Goal: Information Seeking & Learning: Learn about a topic

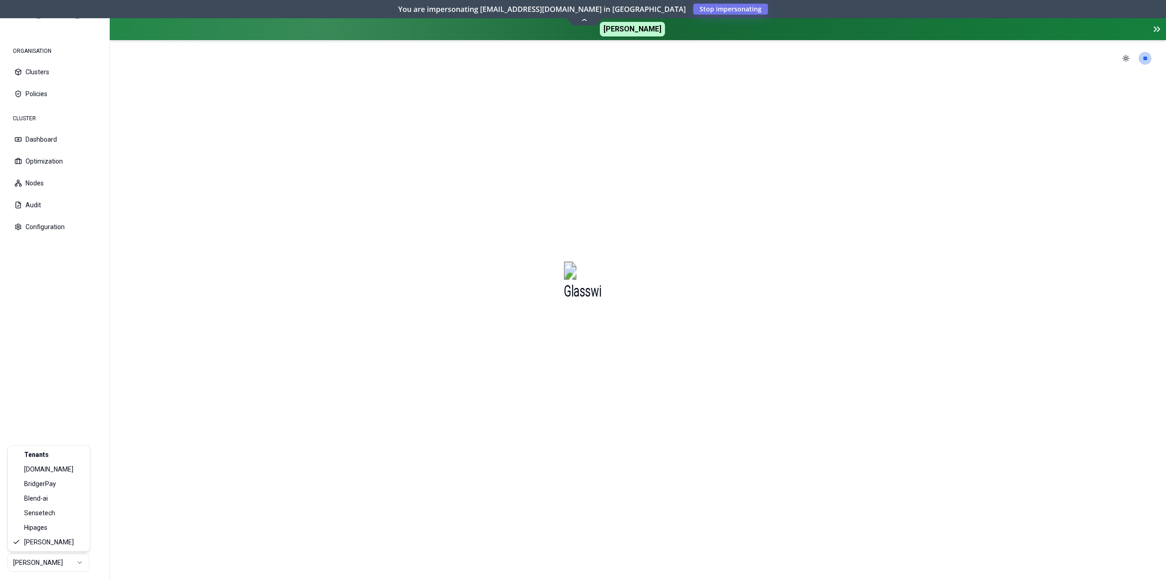
click at [47, 563] on html "ORGANISATION Clusters Policies CLUSTER Dashboard Optimization Nodes Audit Confi…" at bounding box center [583, 289] width 1166 height 579
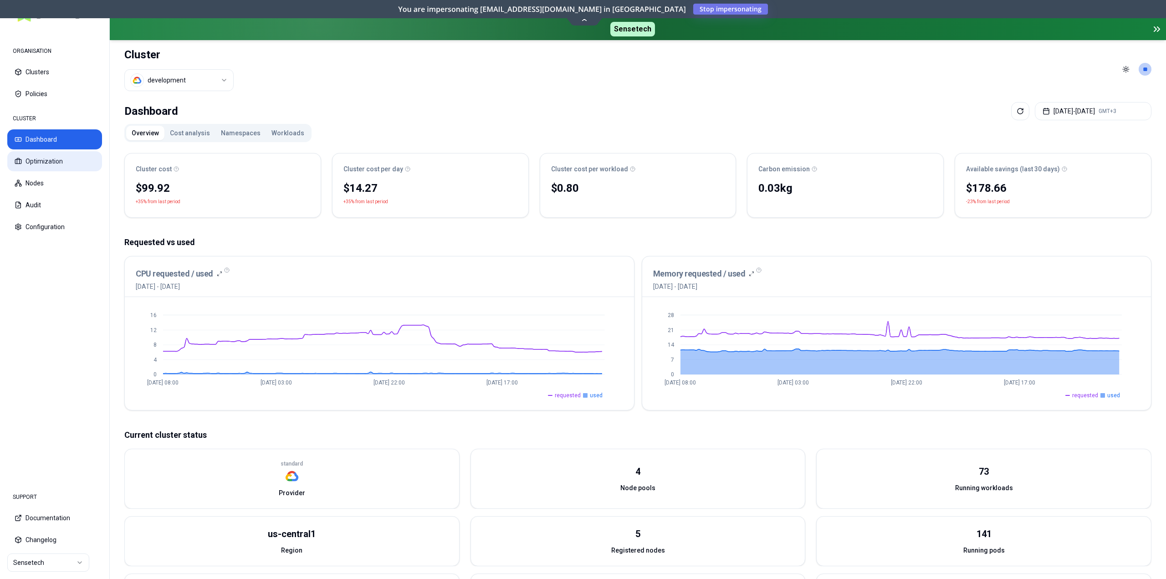
click at [56, 161] on button "Optimization" at bounding box center [54, 161] width 95 height 20
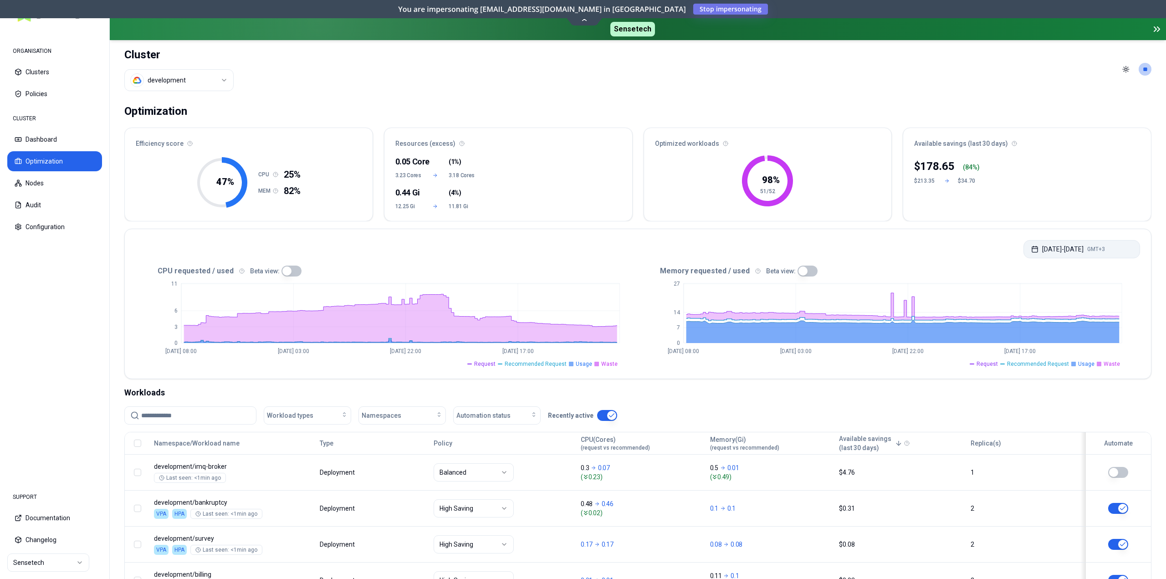
click at [1062, 253] on button "[DATE] - [DATE] GMT+3" at bounding box center [1081, 249] width 117 height 18
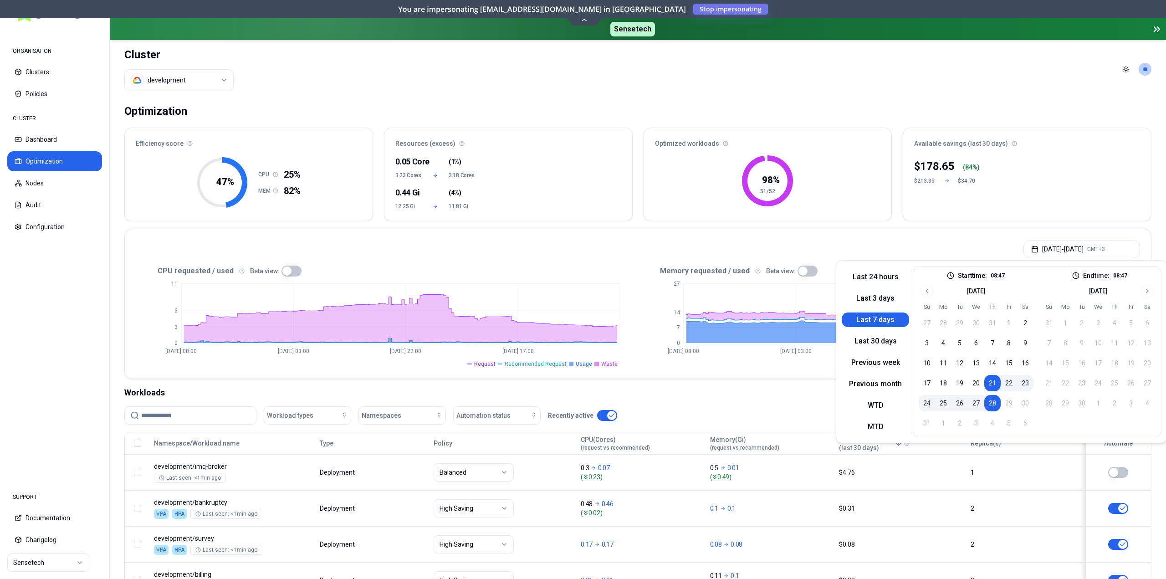
click at [1047, 103] on div "Optimization" at bounding box center [637, 111] width 1027 height 18
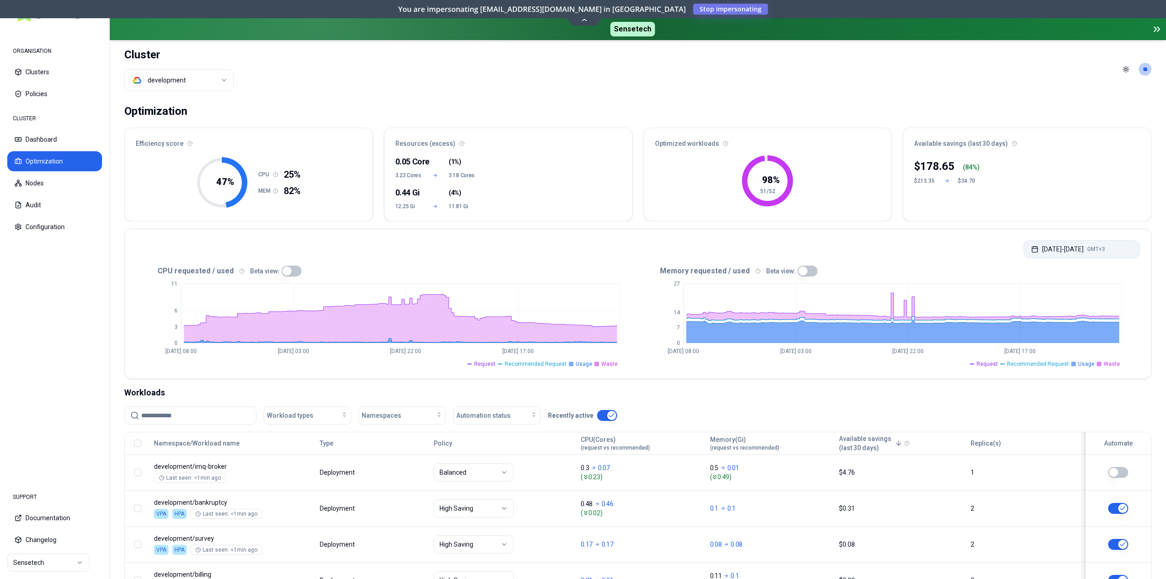
click at [1073, 249] on button "[DATE] - [DATE] GMT+3" at bounding box center [1081, 249] width 117 height 18
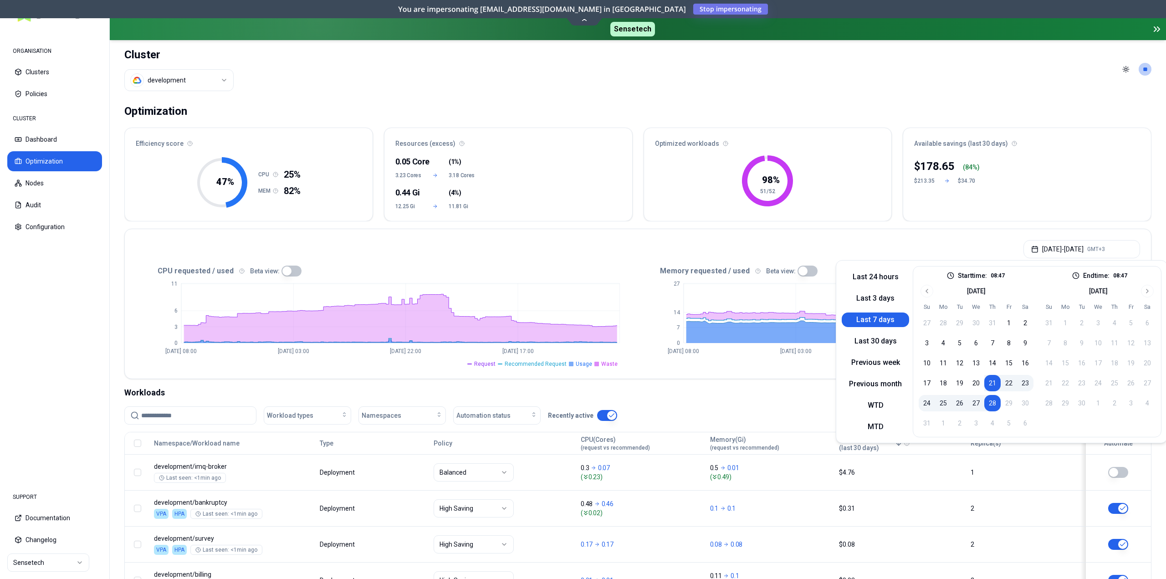
click at [937, 404] on button "25" at bounding box center [943, 403] width 16 height 16
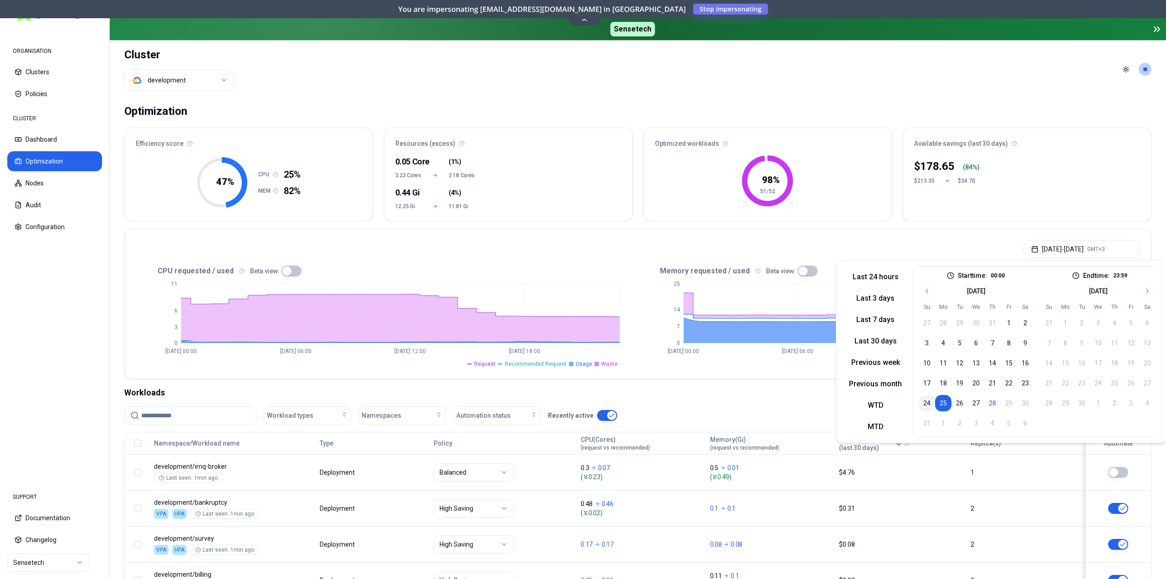
drag, startPoint x: 923, startPoint y: 400, endPoint x: 928, endPoint y: 401, distance: 5.1
click at [923, 401] on button "24" at bounding box center [927, 403] width 16 height 16
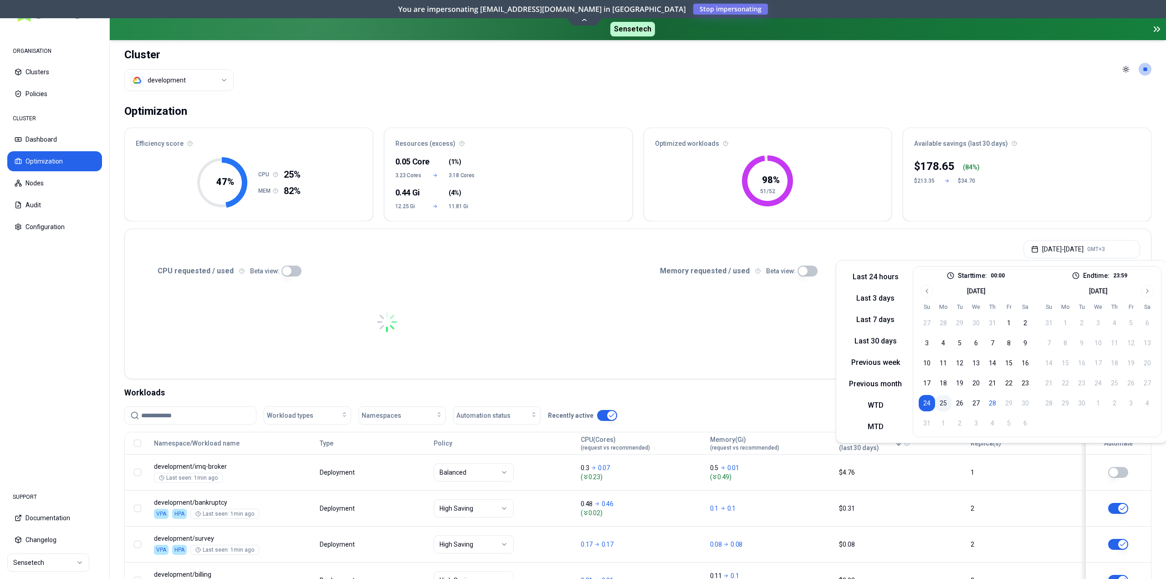
click at [938, 402] on button "25" at bounding box center [943, 403] width 16 height 16
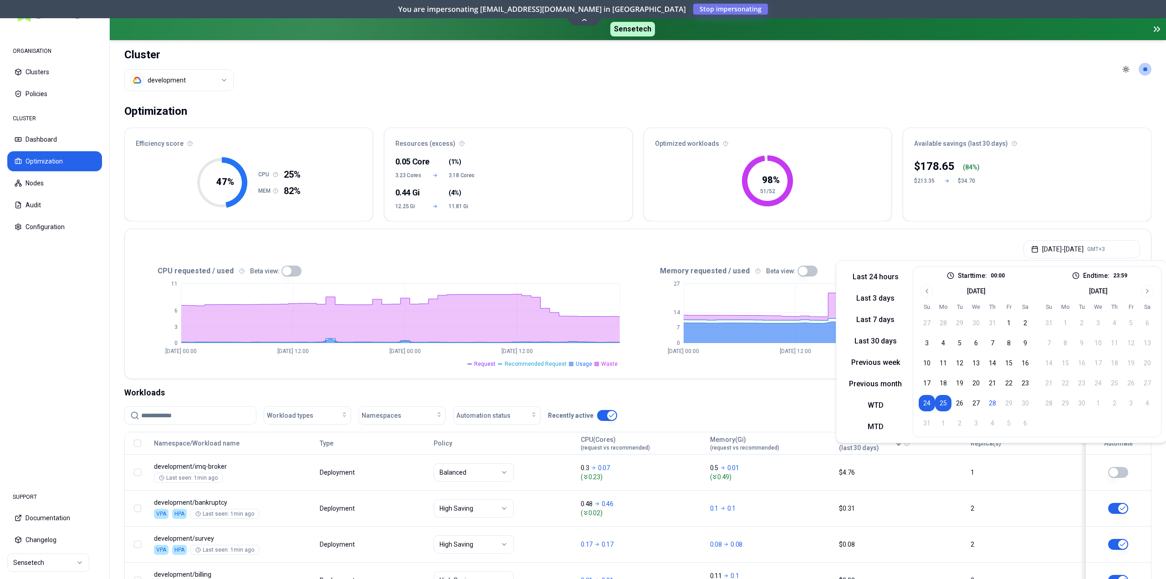
click at [987, 90] on header "Cluster development Toggle theme **" at bounding box center [638, 69] width 1056 height 58
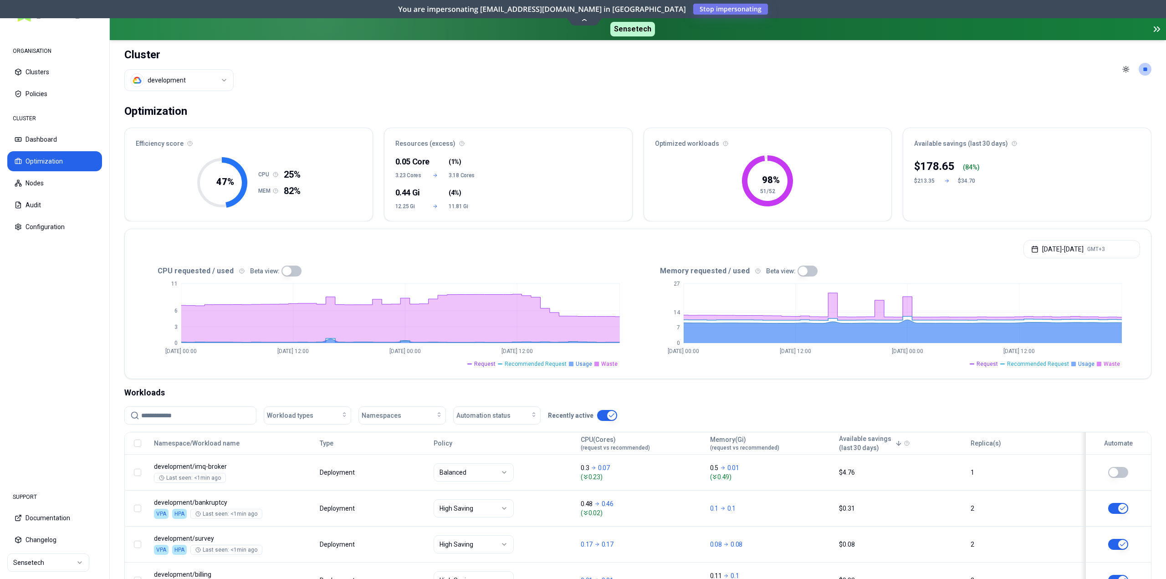
click at [803, 275] on button "button" at bounding box center [807, 271] width 20 height 11
click at [1042, 363] on span "Recommended Request" at bounding box center [1038, 363] width 62 height 7
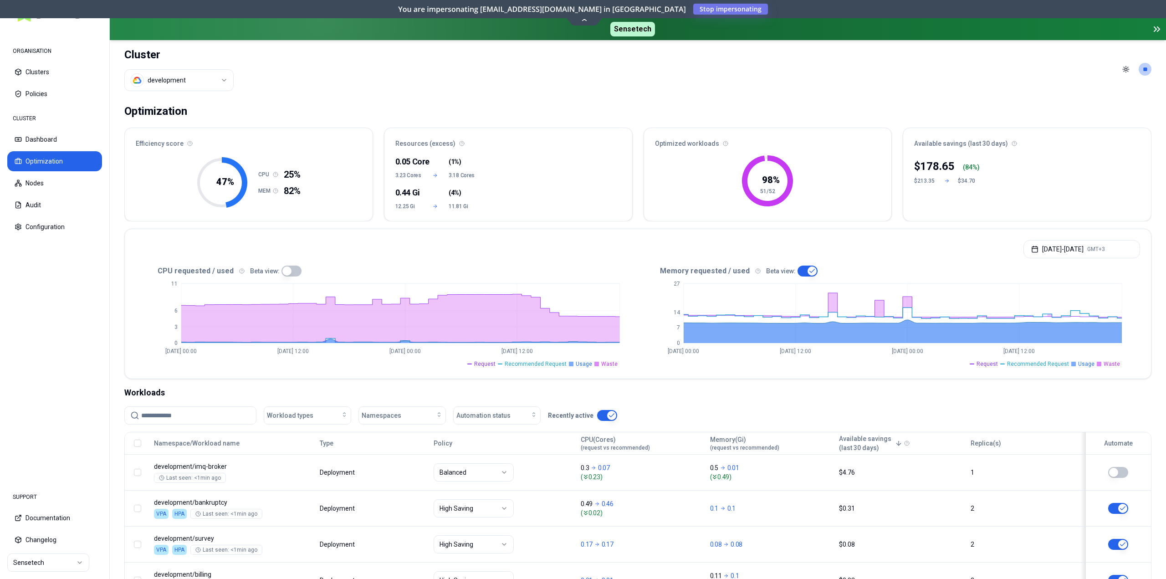
click at [996, 363] on span "Request" at bounding box center [986, 363] width 21 height 7
click at [1109, 363] on span "Waste" at bounding box center [1112, 363] width 16 height 7
click at [1091, 363] on span "Usage" at bounding box center [1086, 363] width 16 height 7
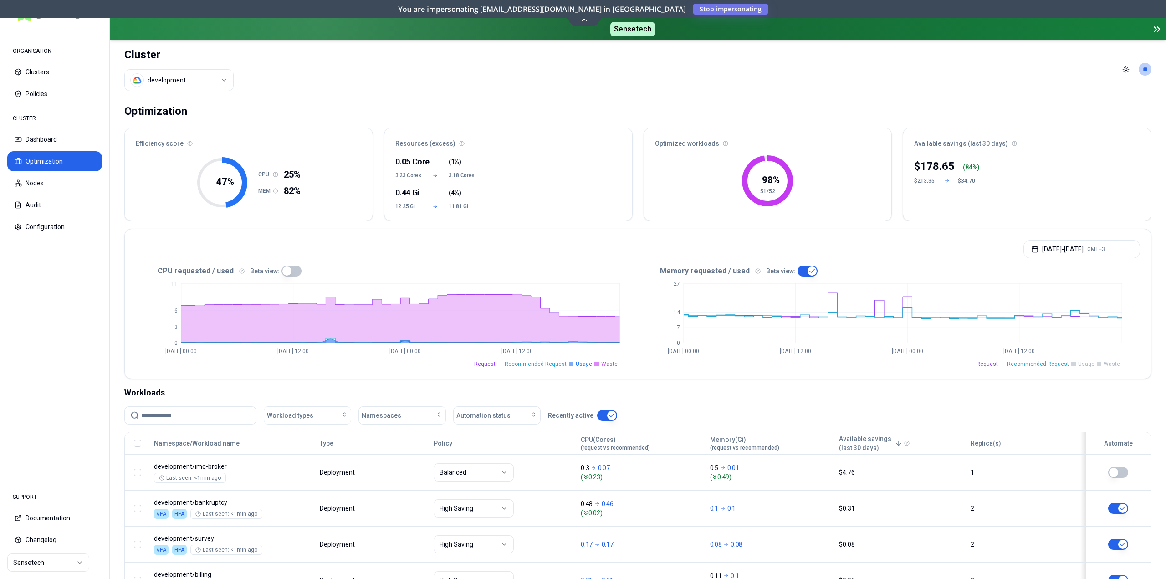
click at [1049, 365] on span "Recommended Request" at bounding box center [1038, 363] width 62 height 7
click at [994, 366] on span "Request" at bounding box center [986, 363] width 21 height 7
click at [1020, 365] on span "Recommended Request" at bounding box center [1038, 363] width 62 height 7
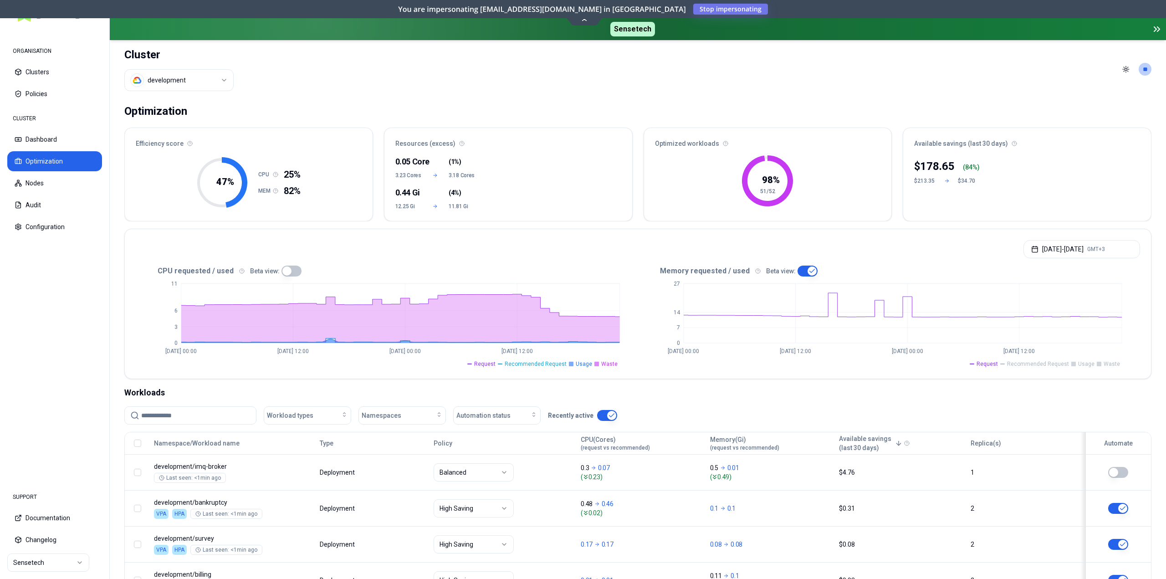
click at [1020, 365] on span "Recommended Request" at bounding box center [1038, 363] width 62 height 7
click at [995, 365] on span "Request" at bounding box center [986, 363] width 21 height 7
click at [1034, 366] on span "Recommended Request" at bounding box center [1038, 363] width 62 height 7
click at [1035, 366] on span "Recommended Request" at bounding box center [1038, 363] width 62 height 7
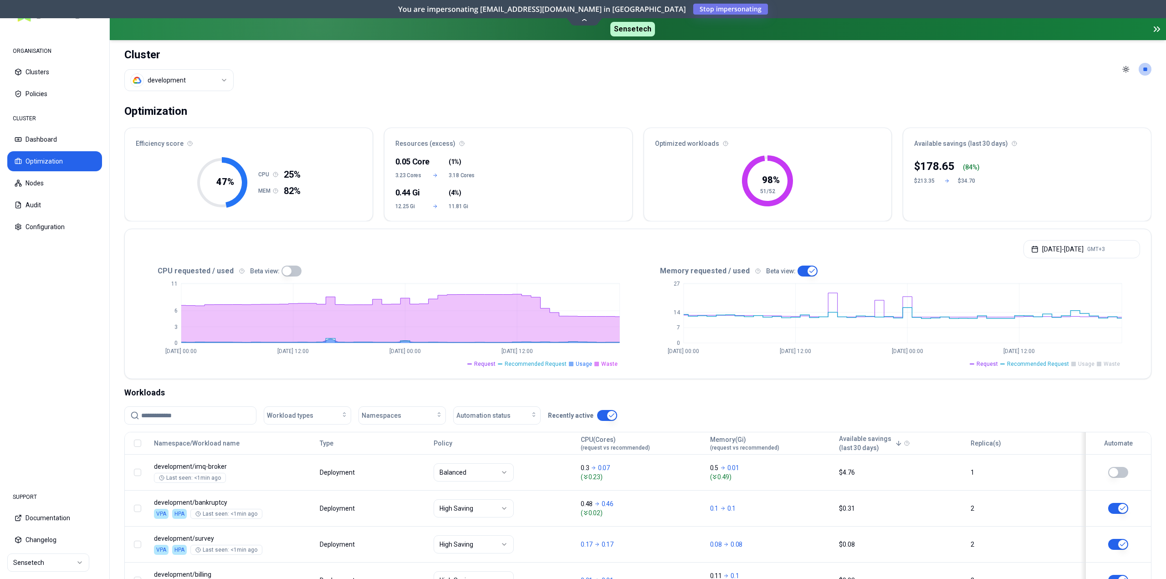
click at [998, 366] on span "Request" at bounding box center [986, 363] width 21 height 7
click at [1029, 364] on span "Recommended Request" at bounding box center [1038, 363] width 62 height 7
click at [998, 364] on span "Request" at bounding box center [986, 363] width 21 height 7
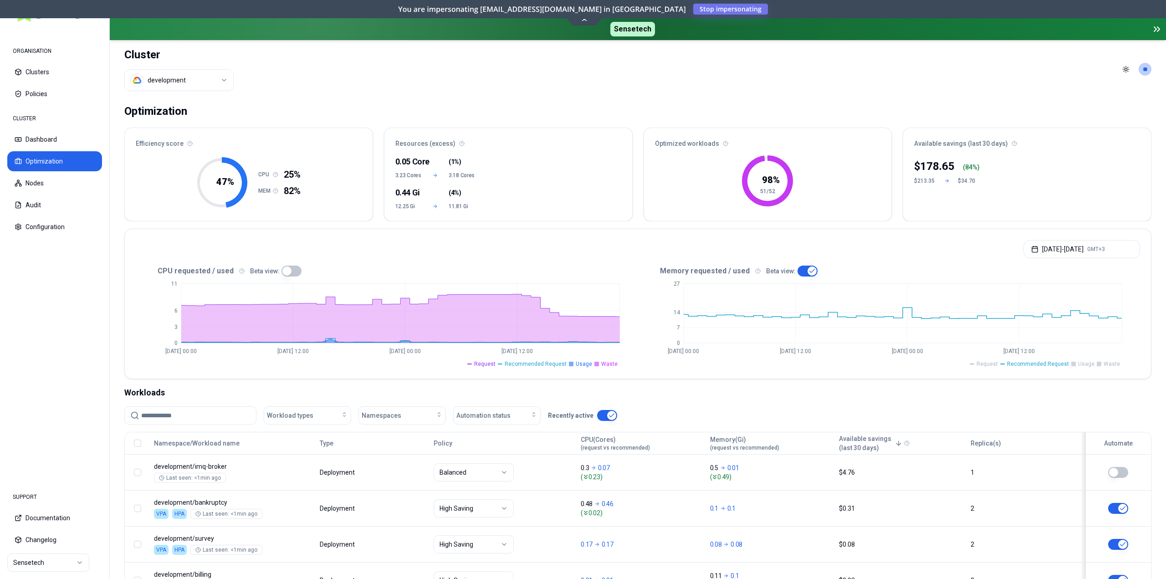
click at [998, 364] on span "Request" at bounding box center [986, 363] width 21 height 7
click at [1031, 365] on span "Recommended Request" at bounding box center [1038, 363] width 62 height 7
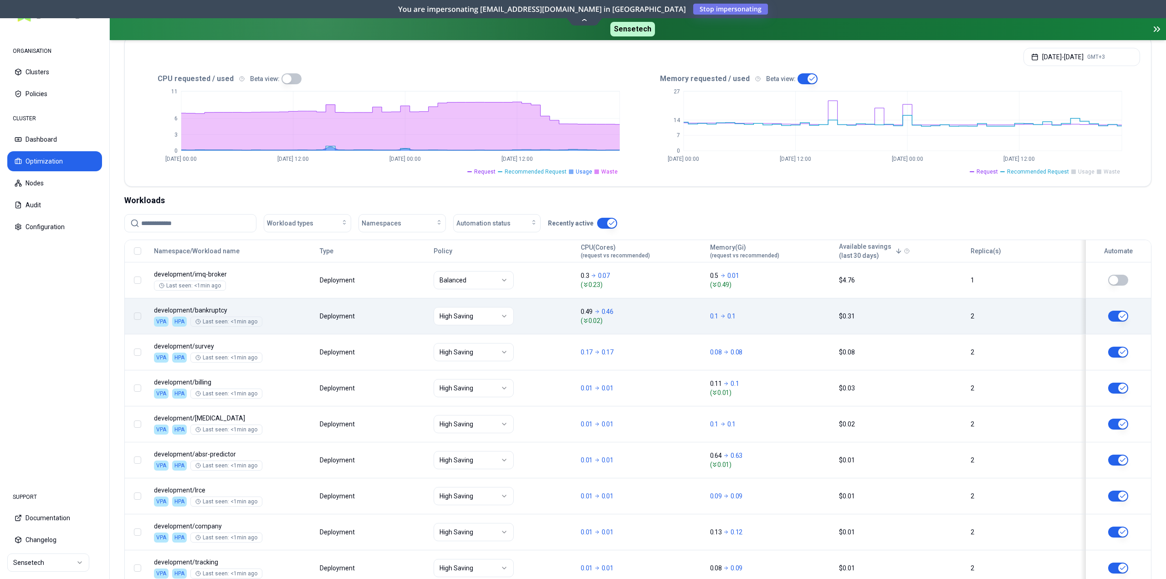
scroll to position [283, 0]
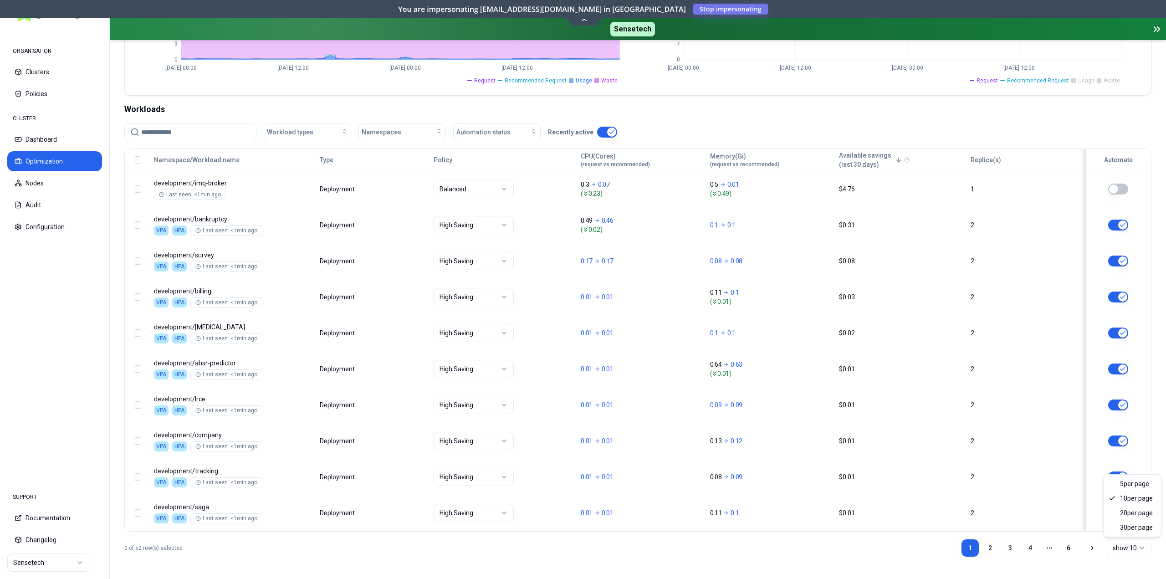
click at [1119, 549] on html "ORGANISATION Clusters Policies CLUSTER Dashboard Optimization Nodes Audit Confi…" at bounding box center [583, 289] width 1166 height 579
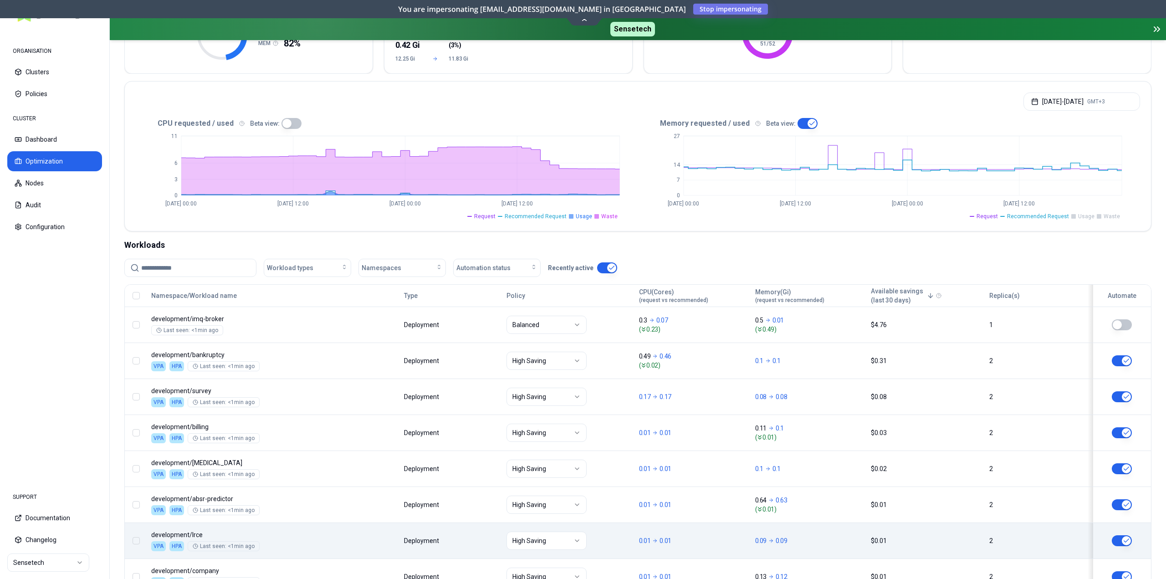
scroll to position [147, 0]
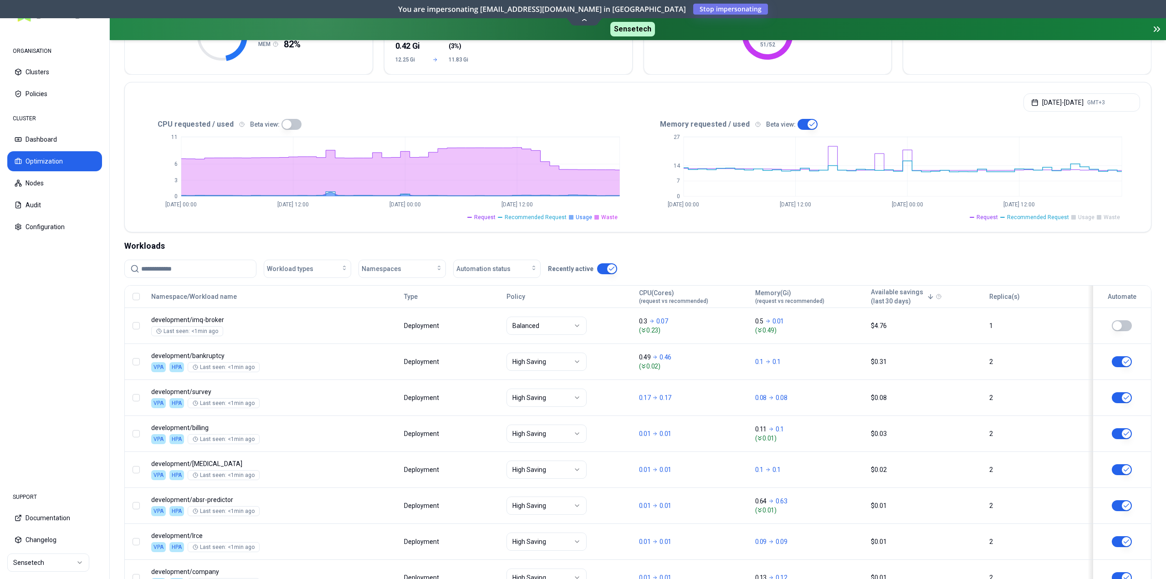
click at [582, 218] on span "Usage" at bounding box center [584, 217] width 16 height 7
click at [613, 215] on span "Waste" at bounding box center [609, 217] width 16 height 7
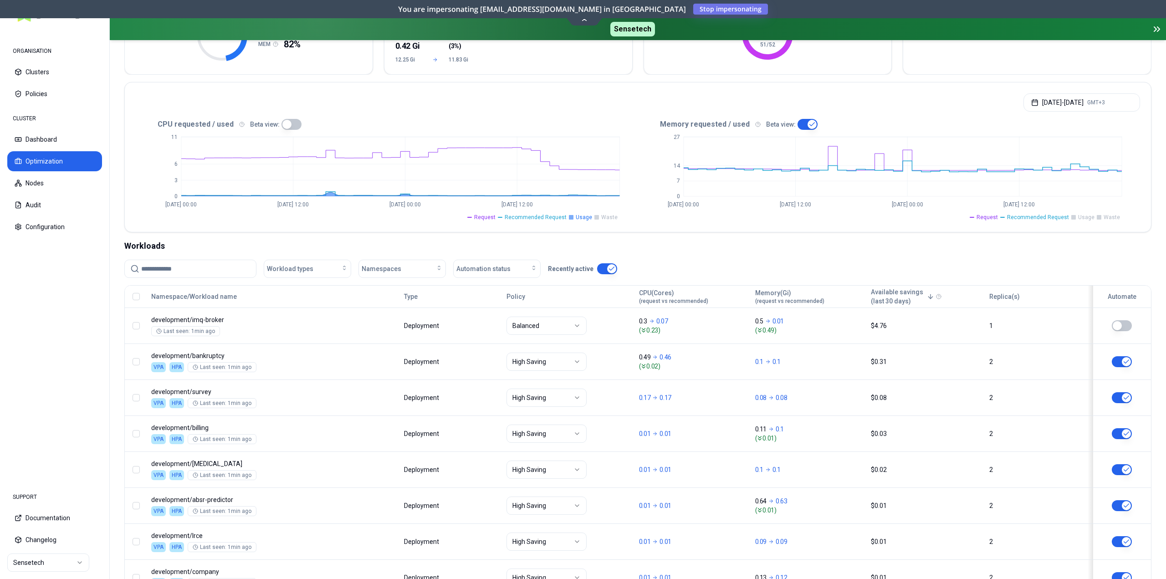
click at [550, 220] on span "Recommended Request" at bounding box center [536, 217] width 62 height 7
click at [484, 219] on span "Request" at bounding box center [484, 217] width 21 height 7
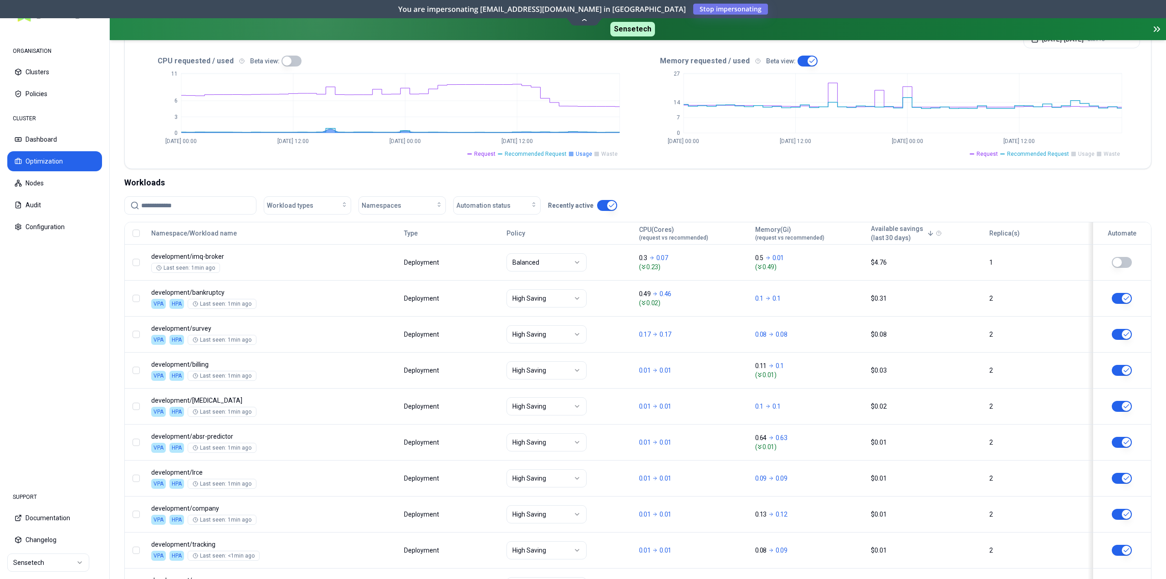
scroll to position [192, 0]
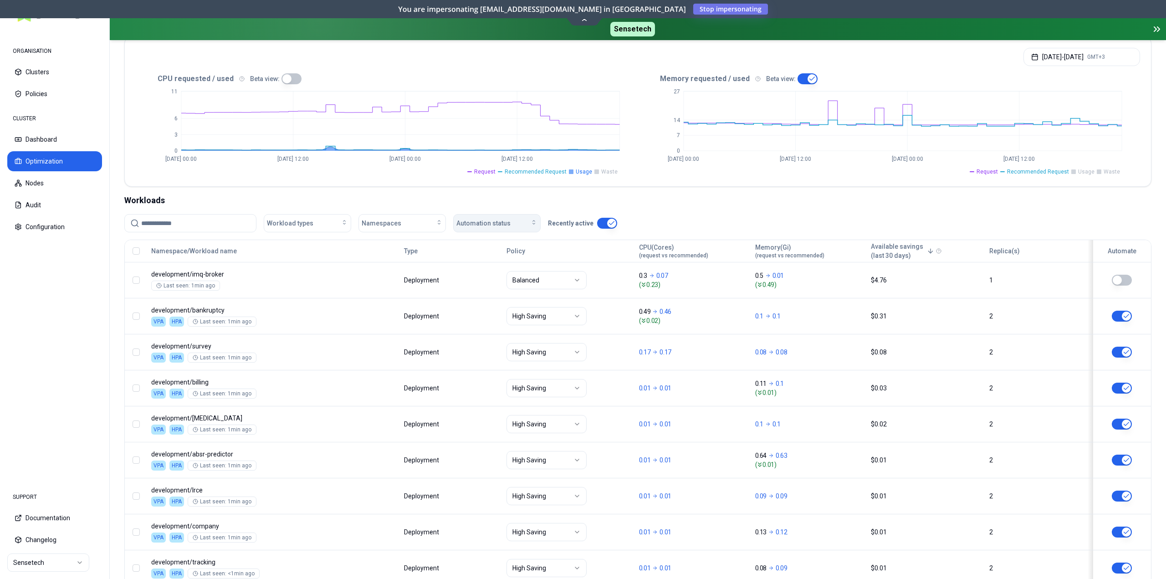
click at [478, 227] on span "Automation status" at bounding box center [483, 223] width 54 height 9
click at [474, 254] on div "off" at bounding box center [498, 258] width 87 height 15
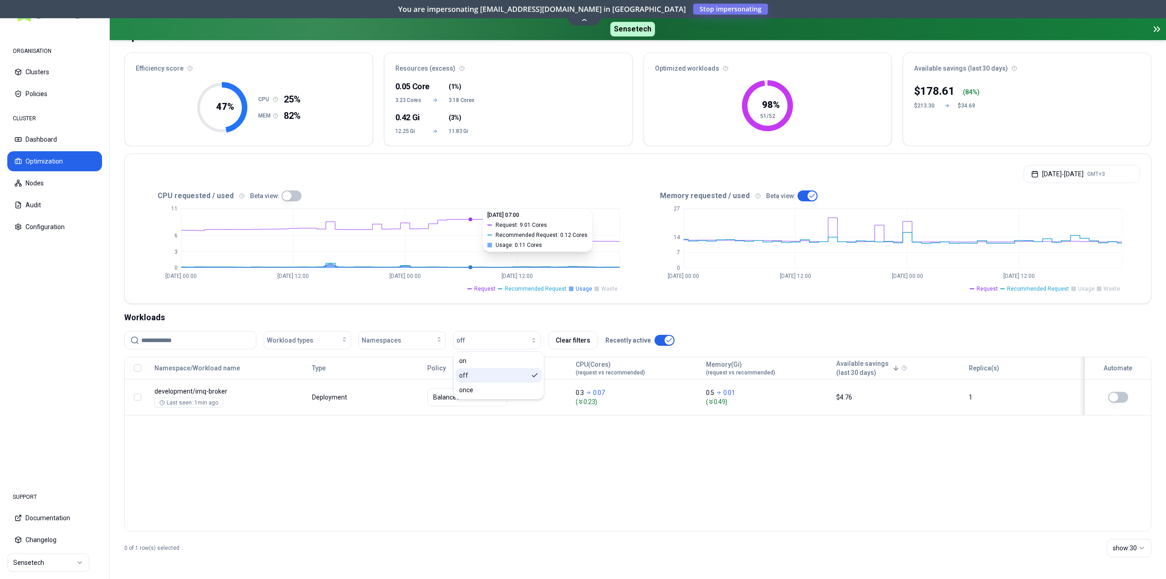
scroll to position [75, 0]
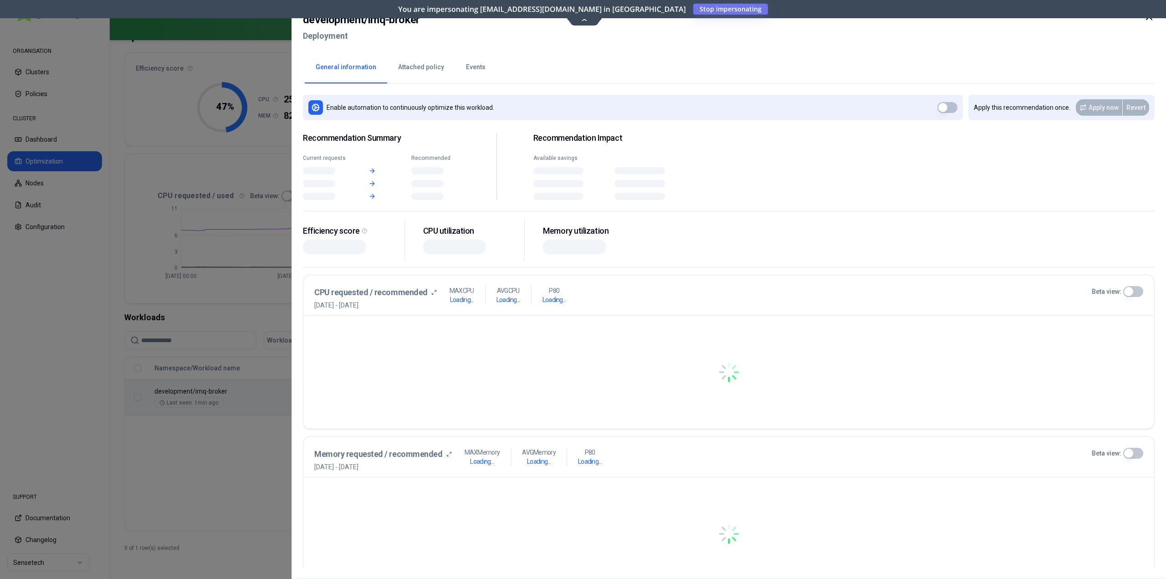
click at [406, 398] on body "ORGANISATION Clusters Policies CLUSTER Dashboard Optimization Nodes Audit Confi…" at bounding box center [583, 289] width 1166 height 579
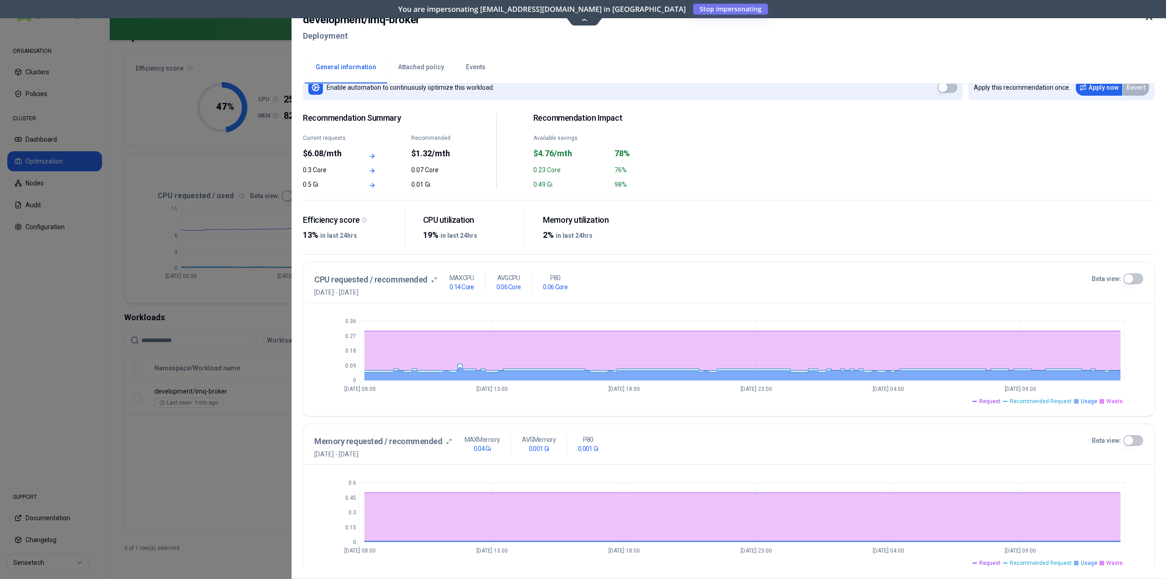
scroll to position [31, 0]
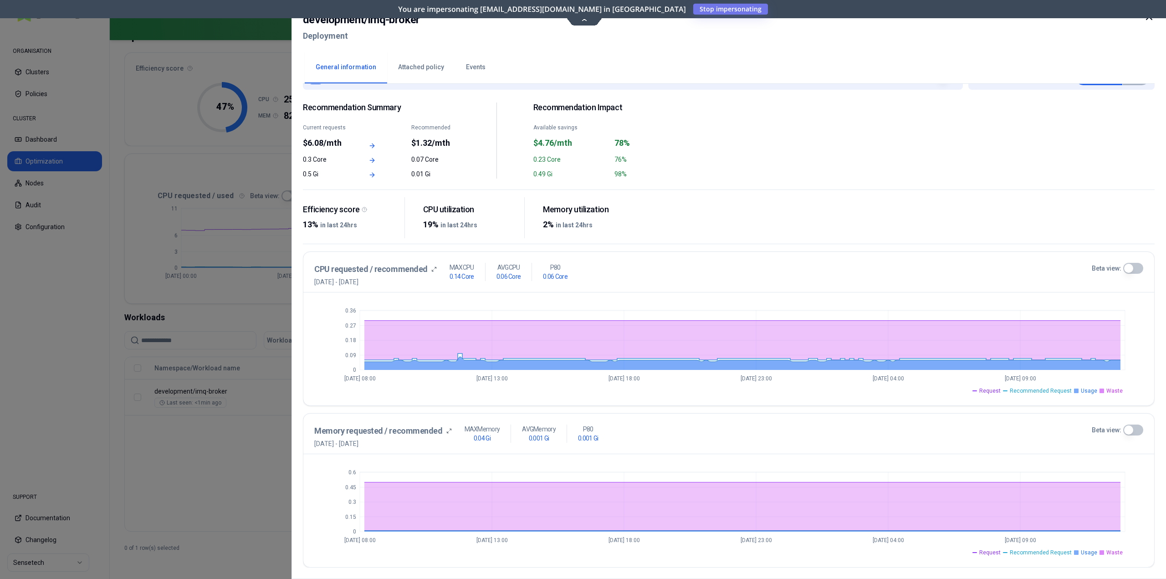
click at [1147, 19] on icon at bounding box center [1148, 16] width 5 height 5
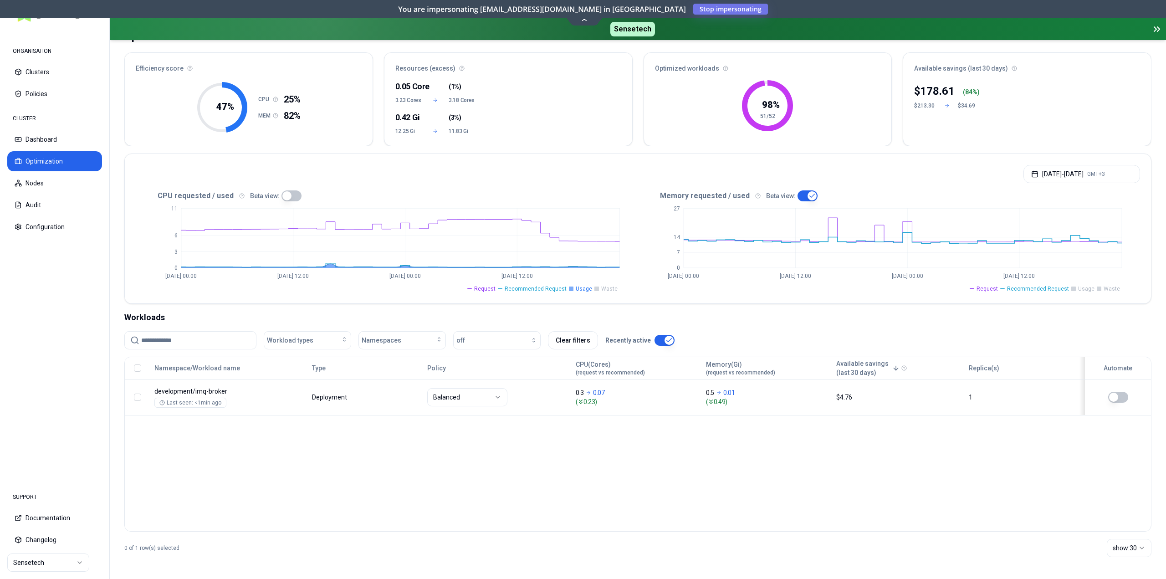
click at [545, 289] on span "Recommended Request" at bounding box center [536, 288] width 62 height 7
click at [602, 148] on div "Optimization Efficiency score 47 % CPU 25% MEM 82% Resources (excess) 0.05 Core…" at bounding box center [638, 301] width 1056 height 556
click at [869, 500] on div "Namespace/Workload name Type Policy CPU(Cores) (request vs recommended) Memory(…" at bounding box center [637, 444] width 1027 height 175
click at [604, 290] on span "Waste" at bounding box center [609, 288] width 16 height 7
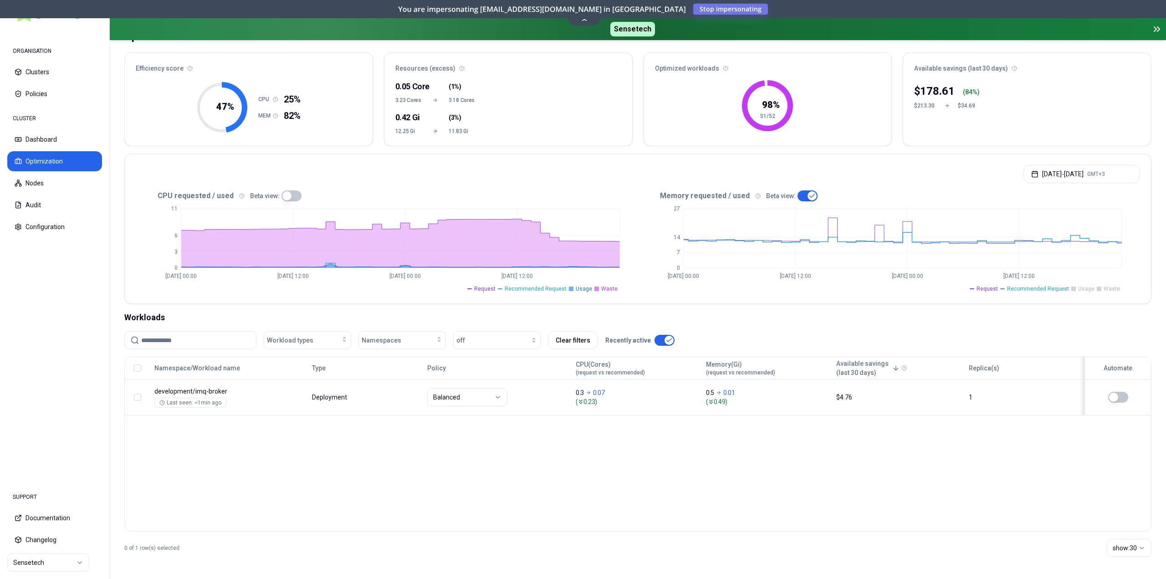
click at [597, 289] on rect at bounding box center [596, 288] width 5 height 5
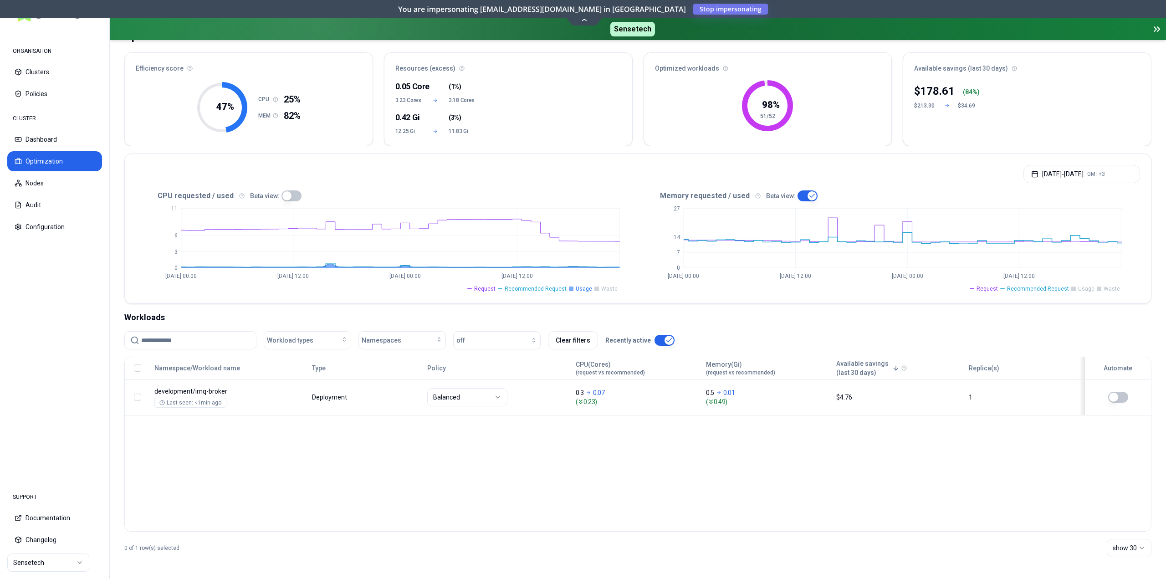
click at [496, 290] on span "Request" at bounding box center [484, 288] width 21 height 7
click at [706, 477] on div "Namespace/Workload name Type Policy CPU(Cores) (request vs recommended) Memory(…" at bounding box center [637, 444] width 1027 height 175
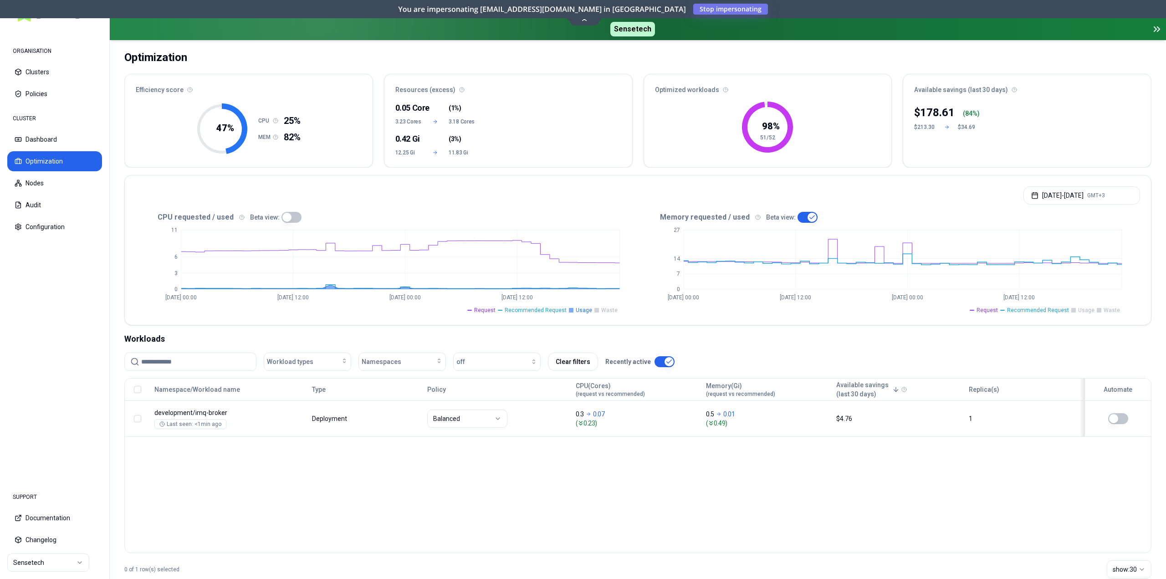
scroll to position [75, 0]
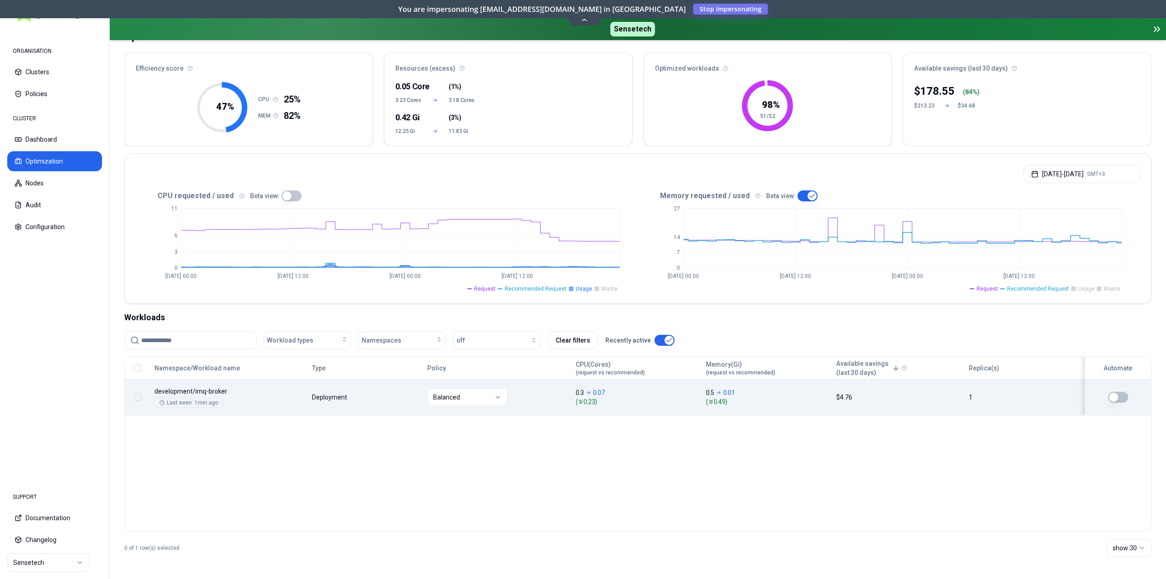
click at [399, 403] on body "ORGANISATION Clusters Policies CLUSTER Dashboard Optimization Nodes Audit Confi…" at bounding box center [583, 289] width 1166 height 579
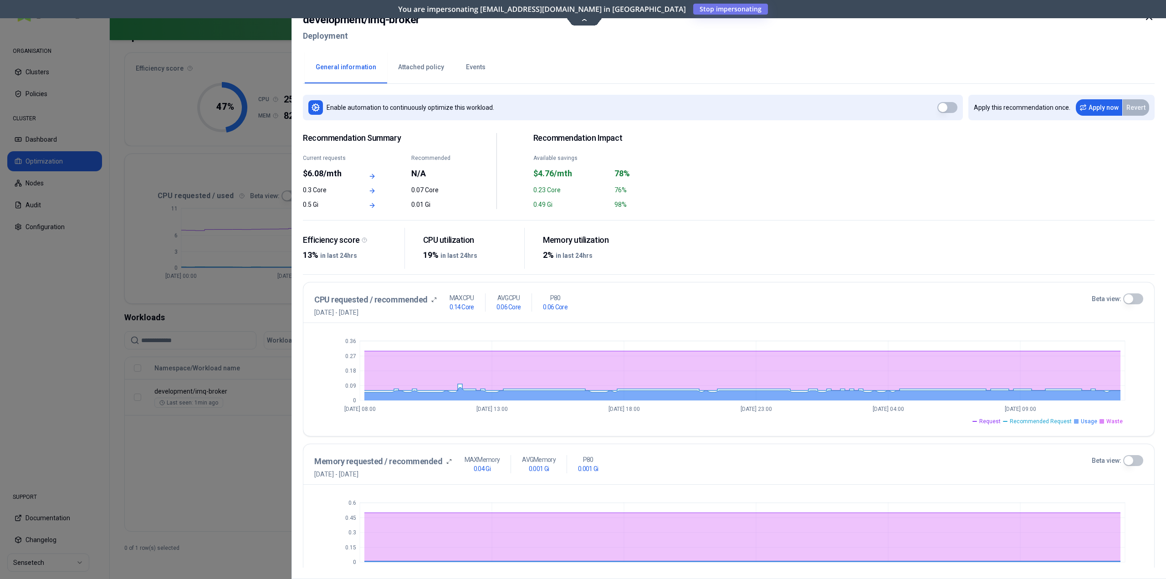
click at [240, 482] on div at bounding box center [583, 289] width 1166 height 579
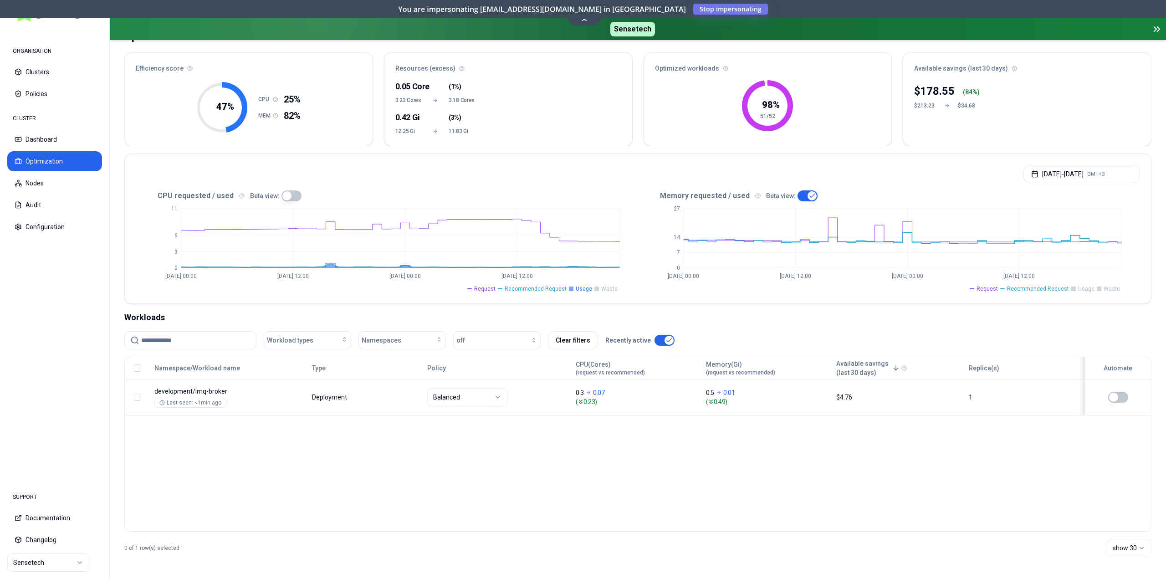
click at [492, 286] on span "Request" at bounding box center [484, 288] width 21 height 7
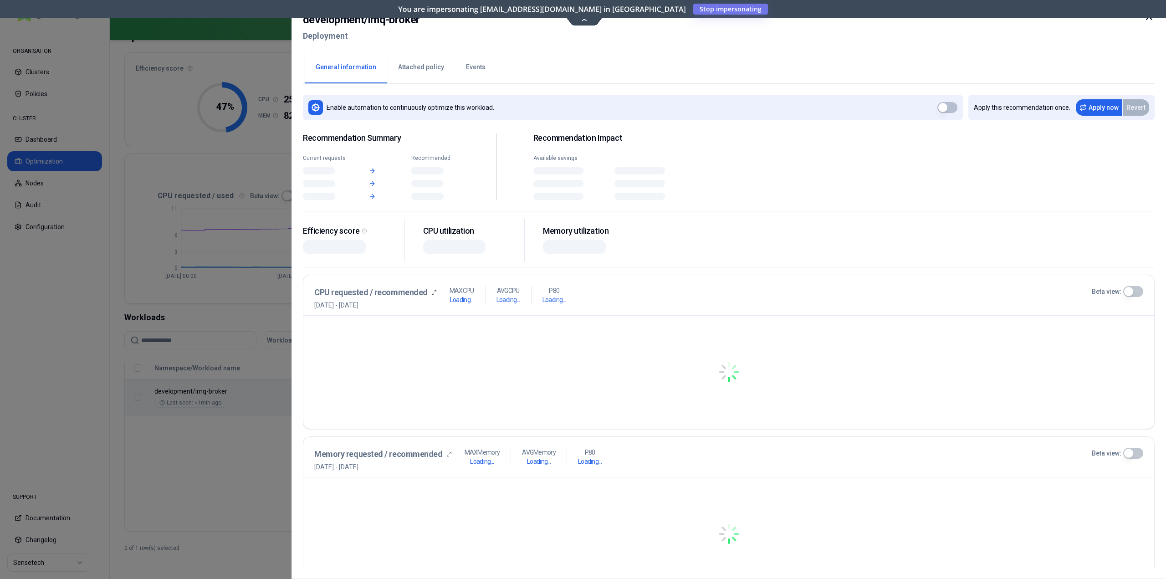
click at [938, 403] on body "ORGANISATION Clusters Policies CLUSTER Dashboard Optimization Nodes Audit Confi…" at bounding box center [583, 289] width 1166 height 579
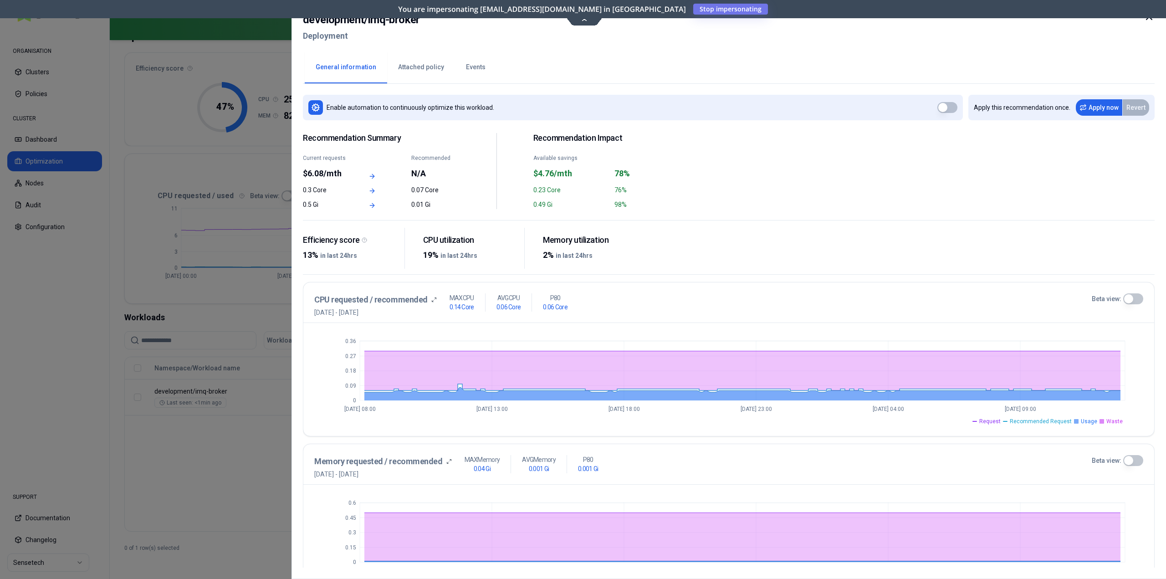
click at [1147, 20] on icon at bounding box center [1149, 16] width 11 height 11
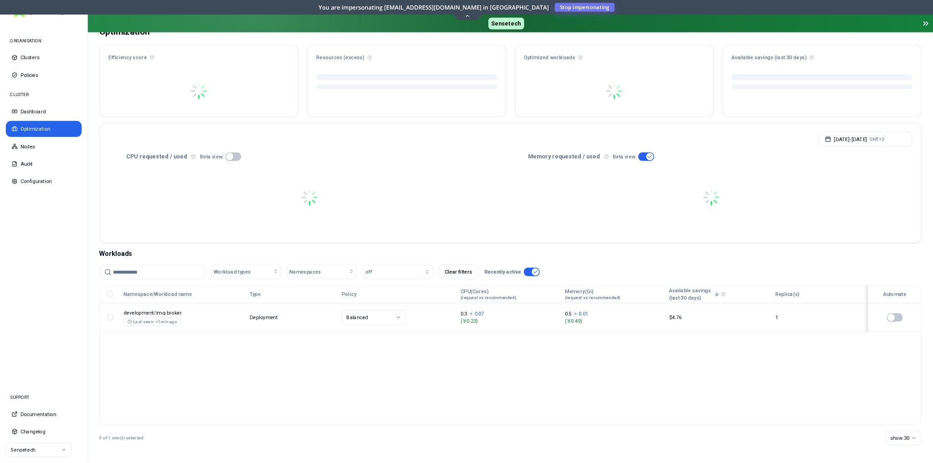
scroll to position [75, 0]
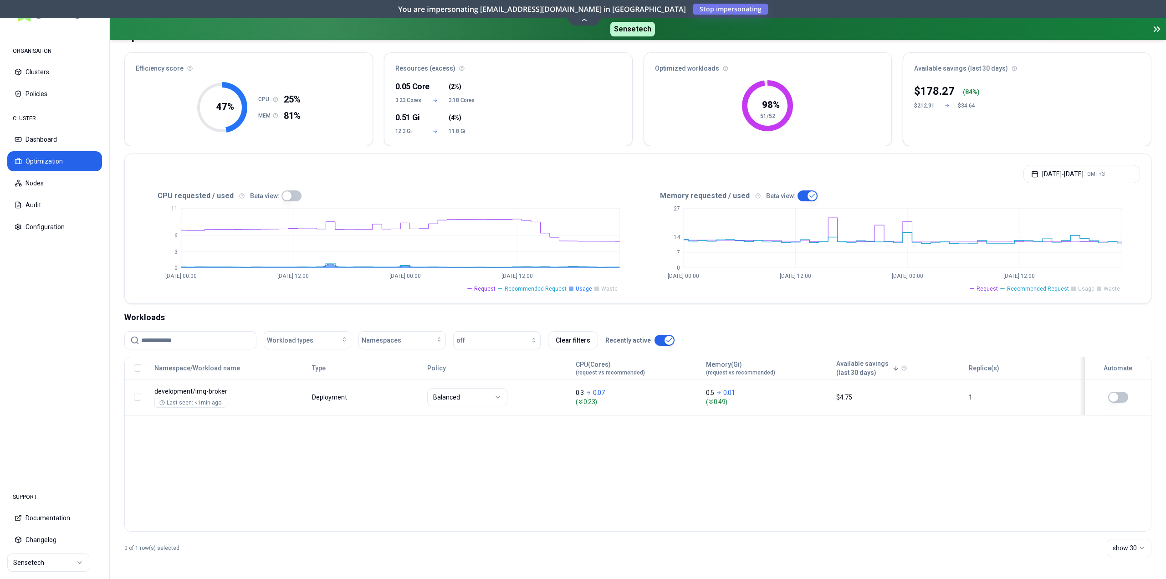
click at [896, 492] on div "Namespace/Workload name Type Policy CPU(Cores) (request vs recommended) Memory(…" at bounding box center [637, 444] width 1027 height 175
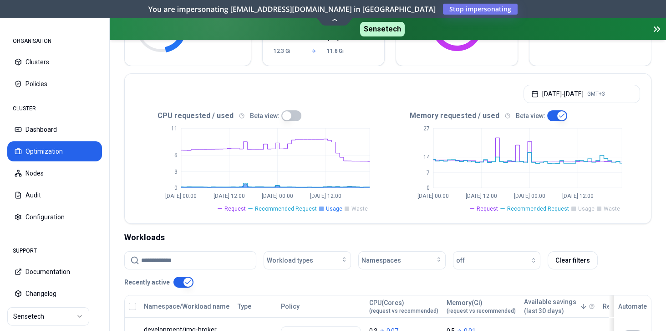
scroll to position [153, 0]
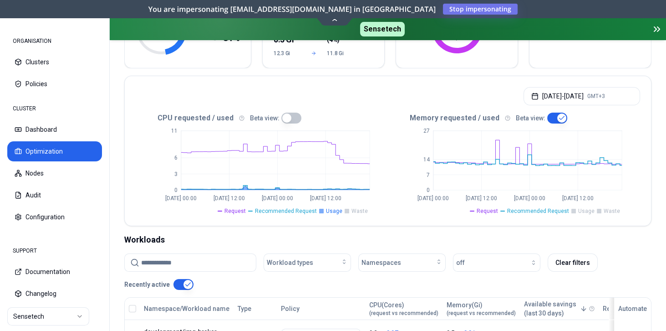
click at [291, 115] on button "button" at bounding box center [291, 117] width 20 height 11
click at [336, 210] on span "Usage" at bounding box center [334, 210] width 16 height 7
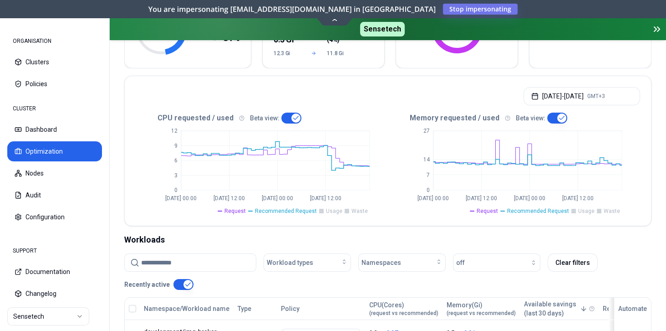
click at [336, 210] on span "Usage" at bounding box center [334, 210] width 16 height 7
click at [588, 209] on span "Usage" at bounding box center [586, 210] width 16 height 7
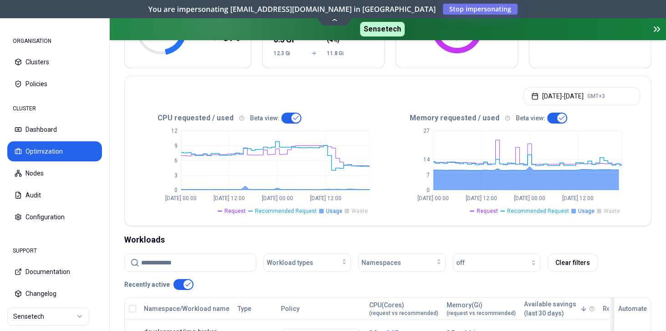
click at [611, 208] on span "Waste" at bounding box center [612, 210] width 16 height 7
click at [593, 208] on span "Usage" at bounding box center [586, 210] width 16 height 7
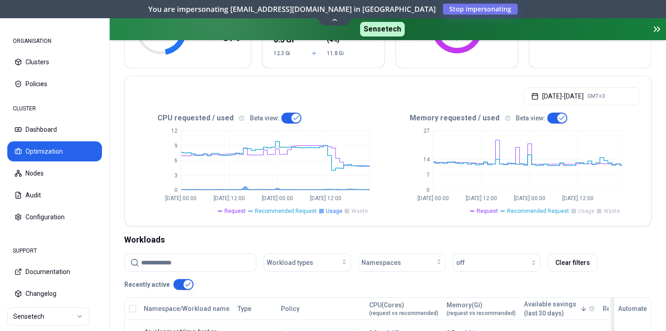
click at [356, 208] on span "Waste" at bounding box center [360, 210] width 16 height 7
click at [578, 209] on li "Usage" at bounding box center [583, 210] width 23 height 7
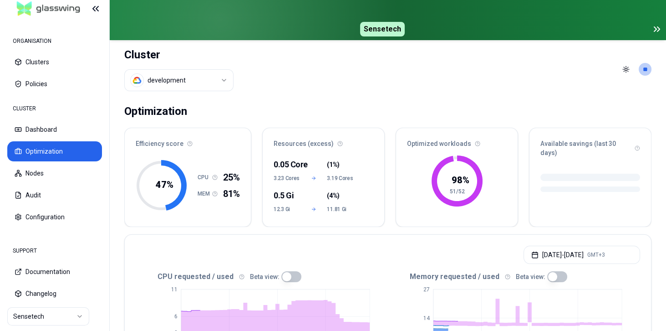
scroll to position [104, 0]
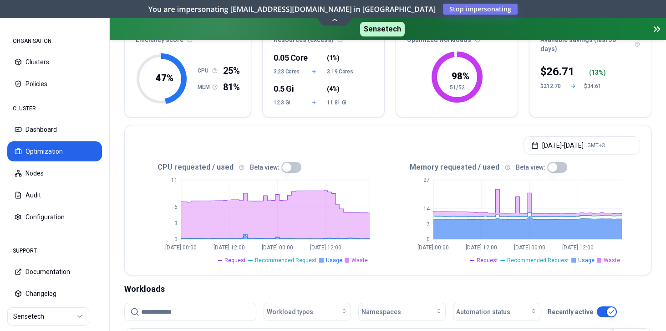
click at [358, 257] on span "Waste" at bounding box center [360, 259] width 16 height 7
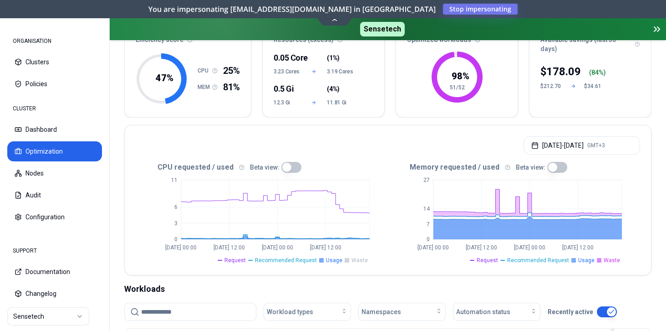
click at [292, 166] on button "button" at bounding box center [291, 167] width 20 height 11
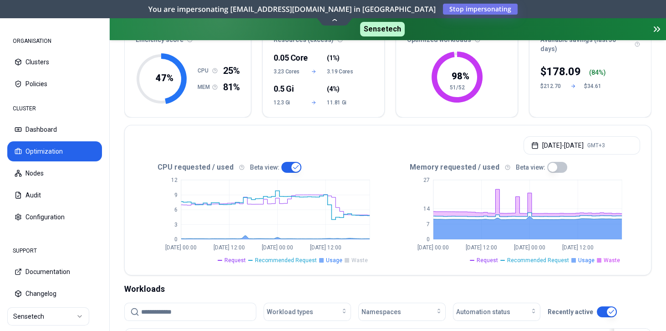
type button "on"
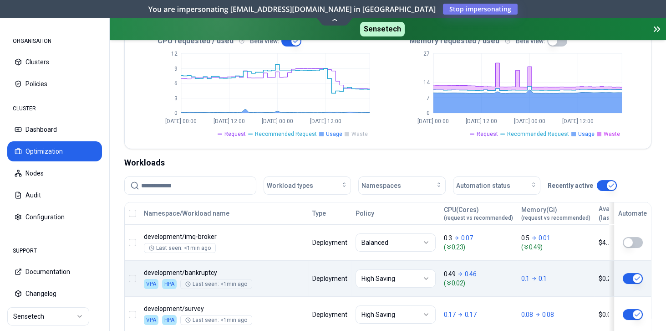
scroll to position [260, 0]
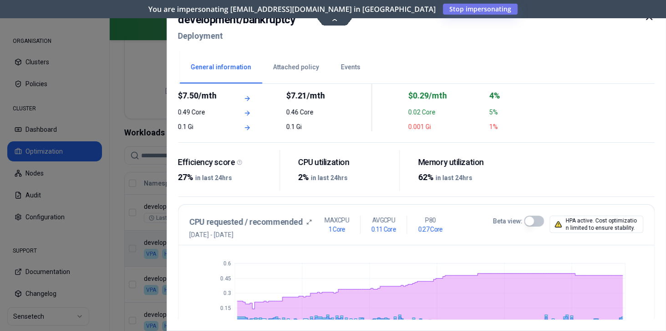
scroll to position [104, 0]
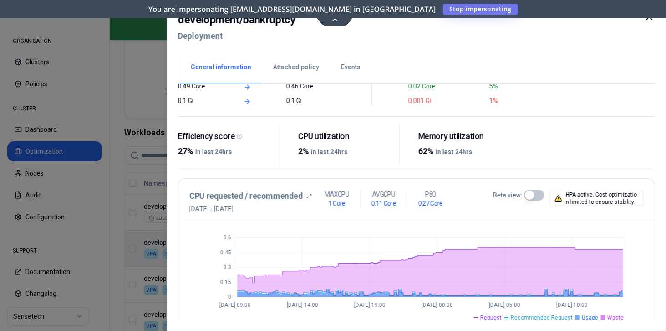
click at [532, 195] on button "Beta view:" at bounding box center [534, 194] width 20 height 11
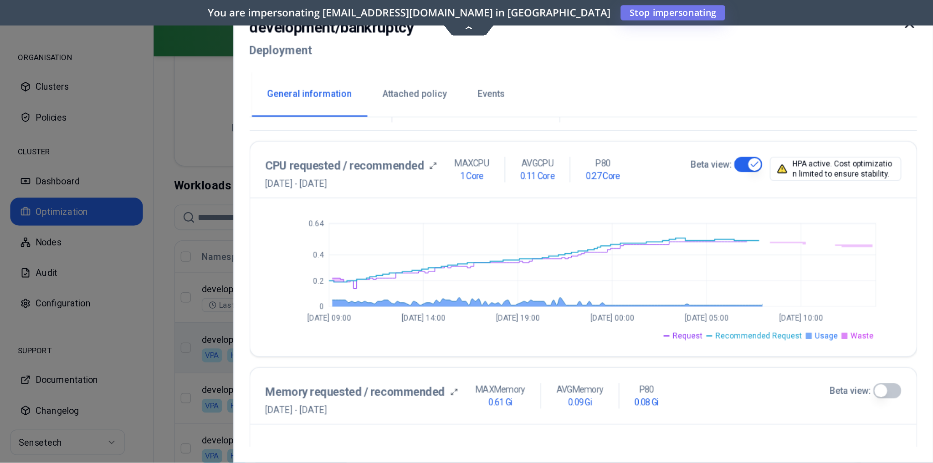
scroll to position [182, 0]
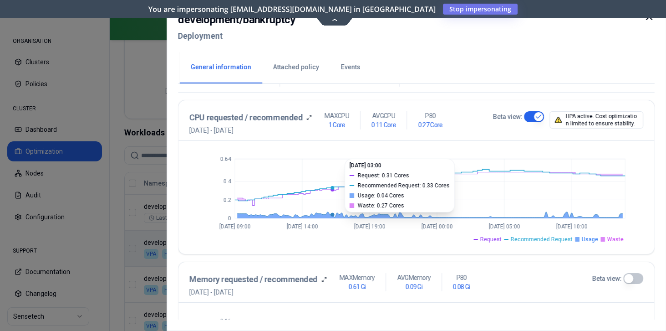
type button "on"
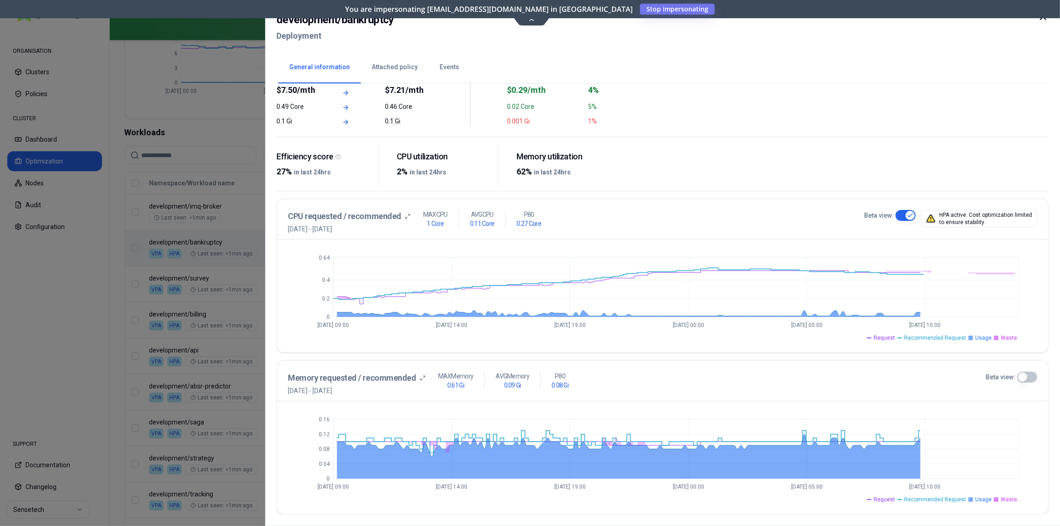
scroll to position [82, 0]
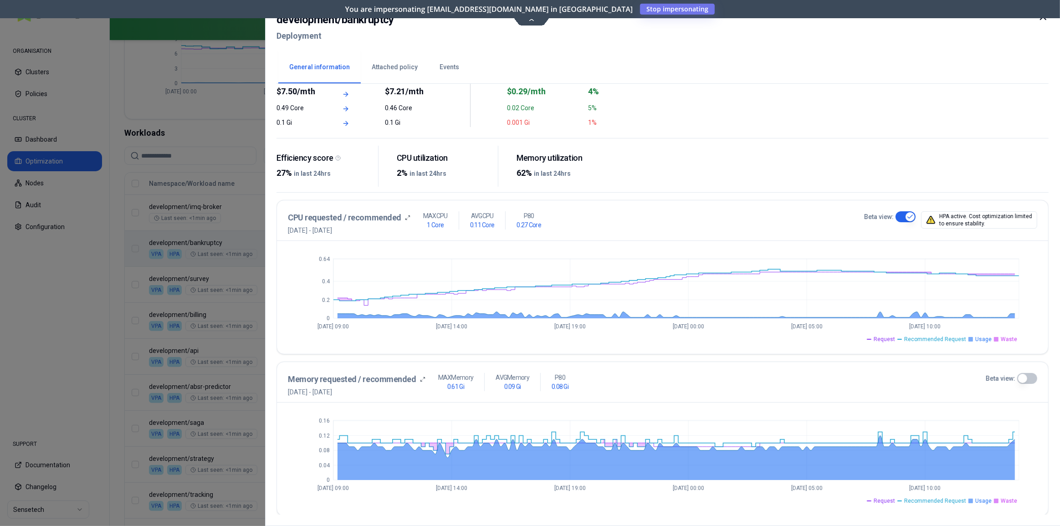
click at [666, 330] on button "Beta view:" at bounding box center [1027, 378] width 20 height 11
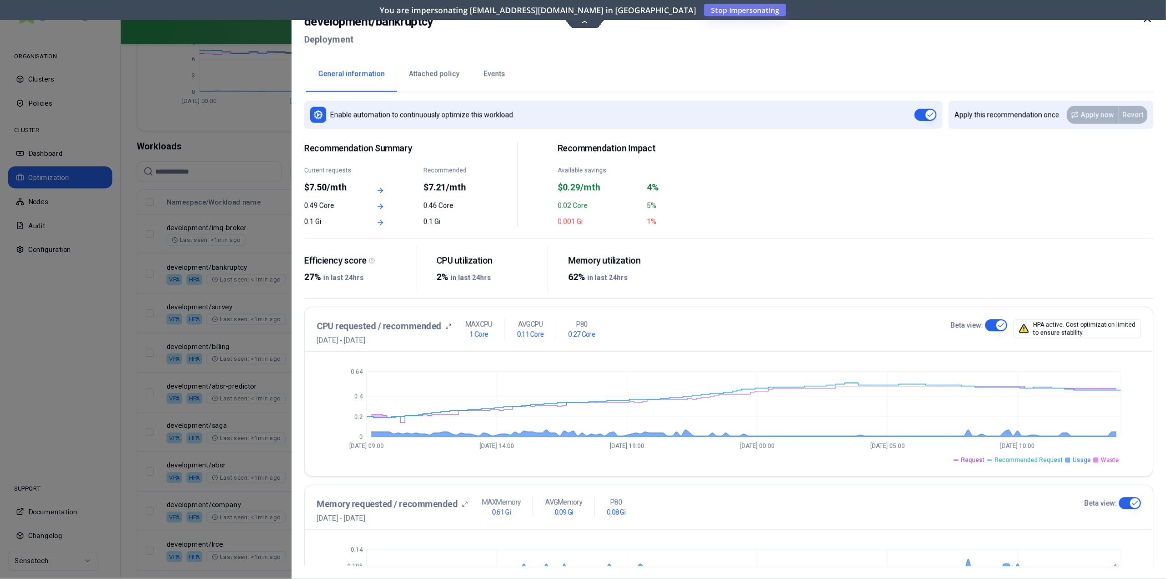
scroll to position [0, 0]
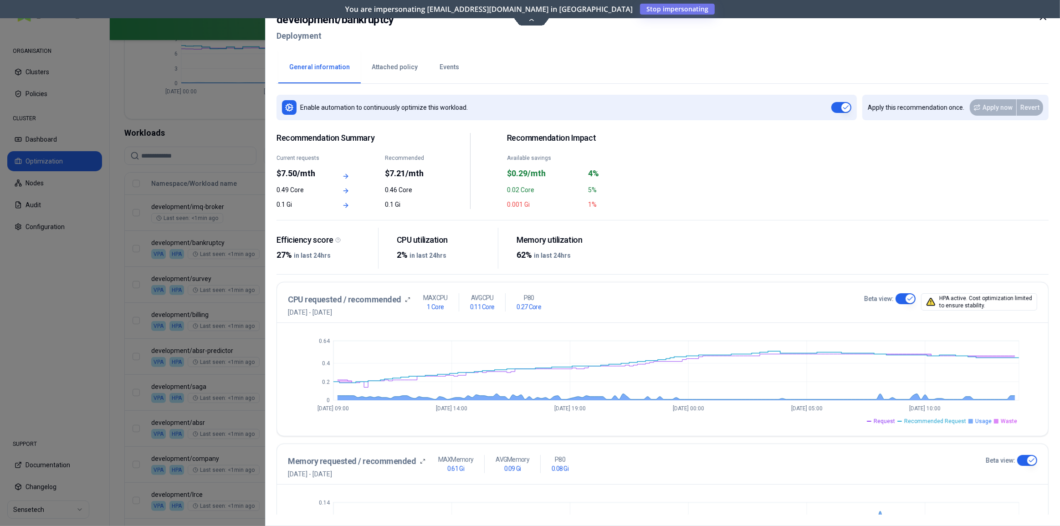
click at [526, 22] on div "development / bankruptcy Deployment" at bounding box center [662, 30] width 772 height 38
click at [532, 20] on div "development / bankruptcy Deployment" at bounding box center [662, 30] width 772 height 38
click at [529, 20] on div "development / bankruptcy Deployment" at bounding box center [662, 30] width 772 height 38
click at [533, 22] on div "development / bankruptcy Deployment" at bounding box center [662, 30] width 772 height 38
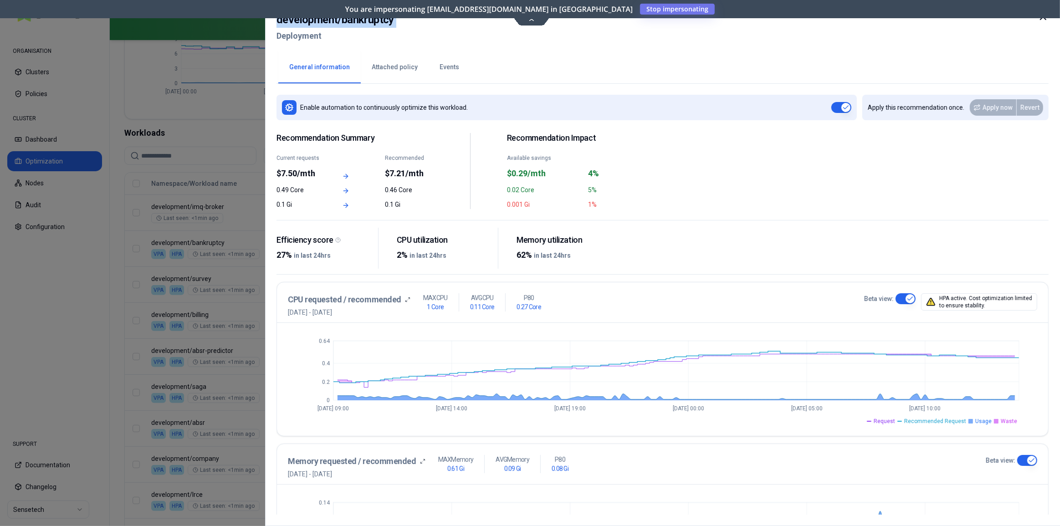
click at [533, 22] on div "development / bankruptcy Deployment" at bounding box center [662, 30] width 772 height 38
click at [551, 61] on div "General information Attached policy Events" at bounding box center [662, 67] width 772 height 34
click at [530, 22] on div "development / bankruptcy Deployment" at bounding box center [662, 30] width 772 height 38
click at [530, 20] on div "development / bankruptcy Deployment" at bounding box center [662, 30] width 772 height 38
drag, startPoint x: 403, startPoint y: 20, endPoint x: 342, endPoint y: 25, distance: 61.7
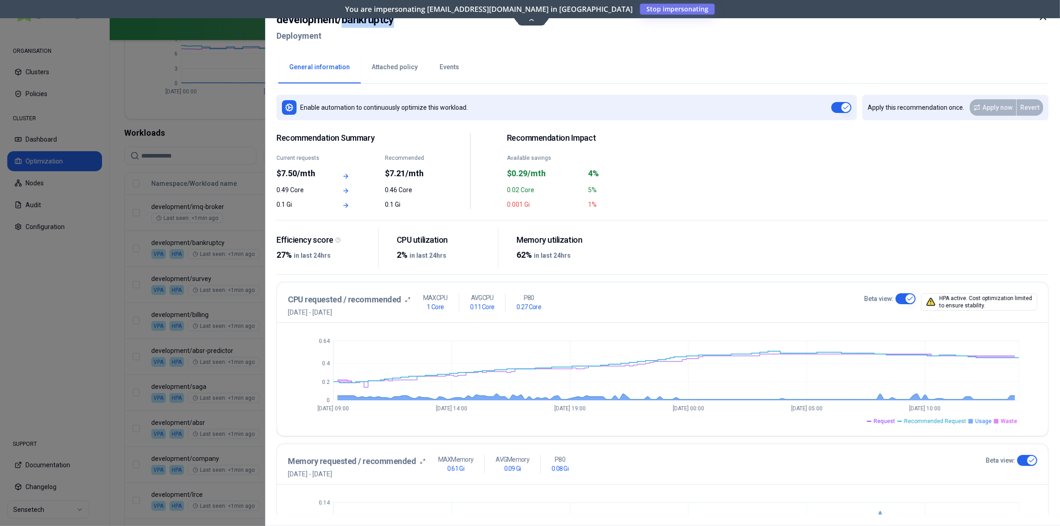
click at [342, 25] on div "development / bankruptcy Deployment" at bounding box center [662, 30] width 772 height 38
copy h2 "bankruptcy"
click at [532, 20] on div "development / bankruptcy Deployment" at bounding box center [662, 30] width 772 height 38
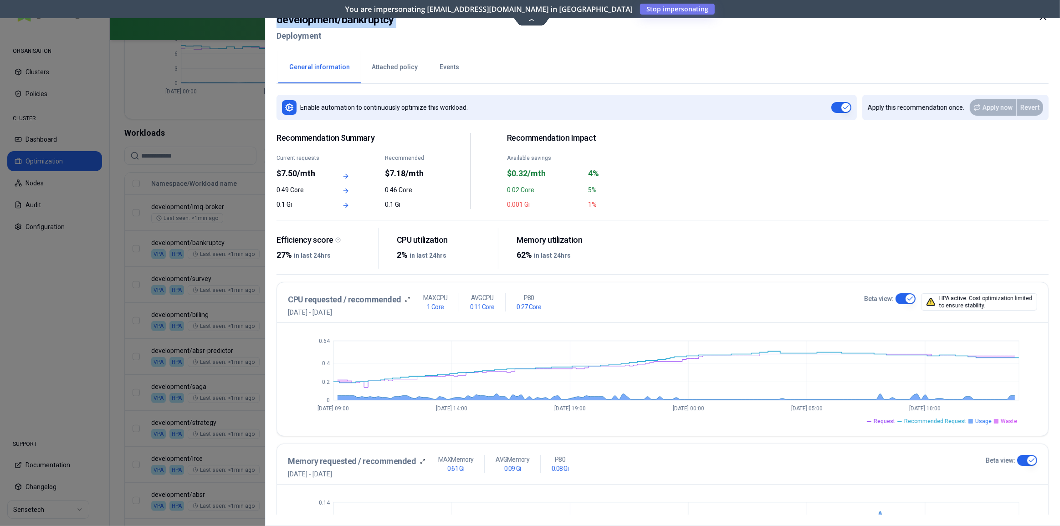
click at [532, 20] on div "development / bankruptcy Deployment" at bounding box center [662, 30] width 772 height 38
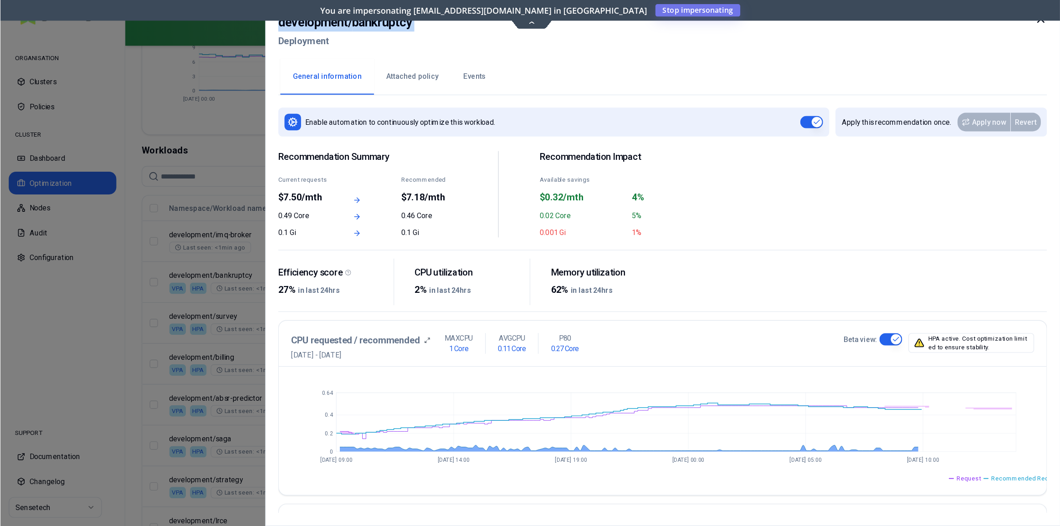
scroll to position [260, 0]
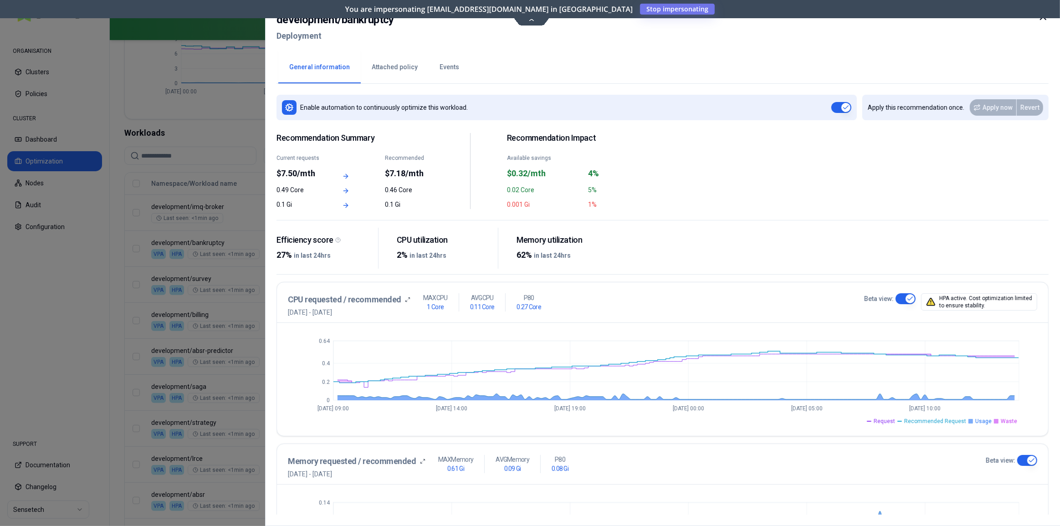
click at [498, 66] on div "General information Attached policy Events" at bounding box center [662, 67] width 772 height 34
drag, startPoint x: 400, startPoint y: 24, endPoint x: 276, endPoint y: 25, distance: 124.8
click at [276, 25] on div "development / bankruptcy Deployment General information Attached policy Events …" at bounding box center [662, 263] width 795 height 526
copy h2 "development / bankruptcy"
